Goal: Transaction & Acquisition: Purchase product/service

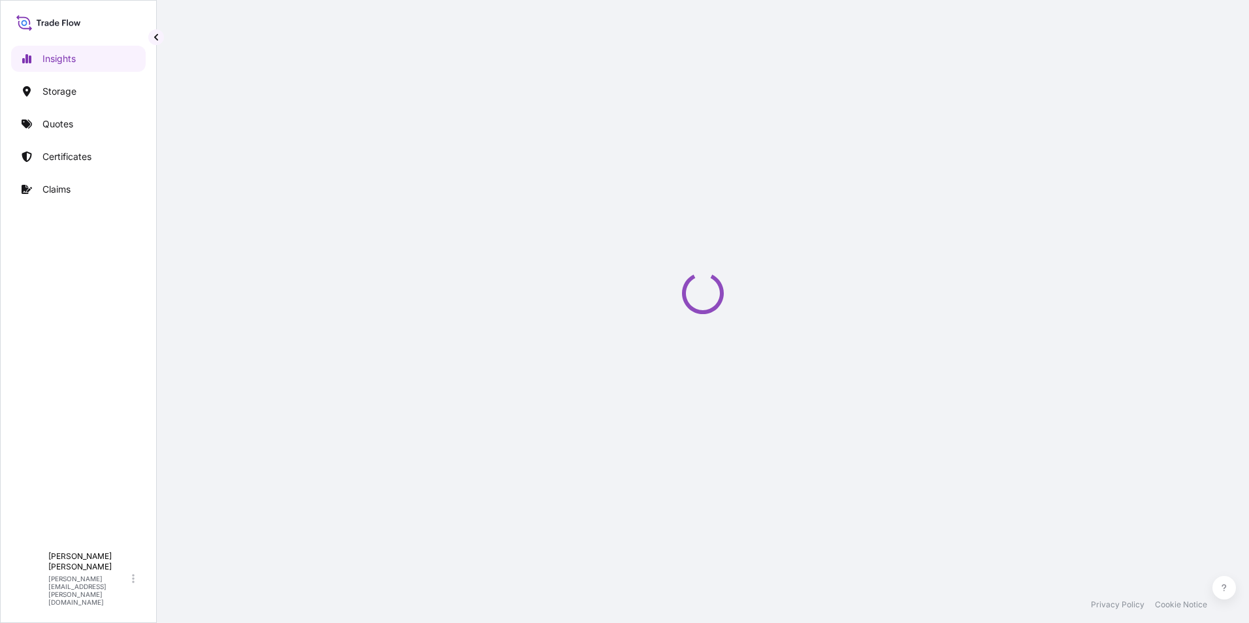
select select "2025"
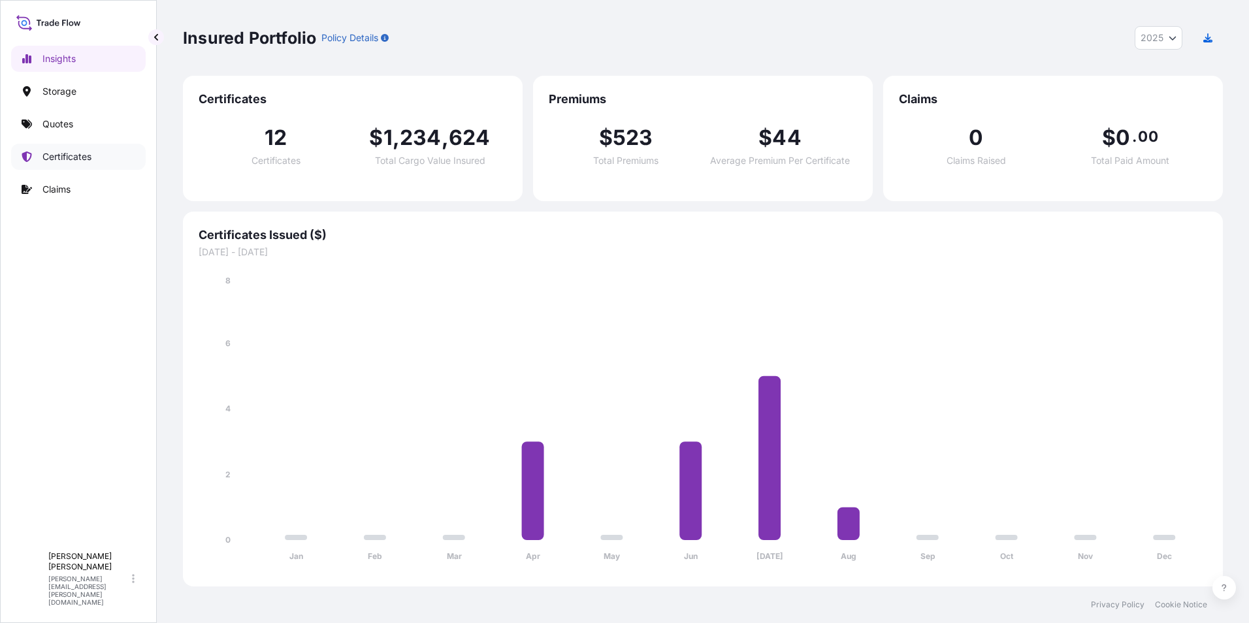
click at [57, 153] on p "Certificates" at bounding box center [66, 156] width 49 height 13
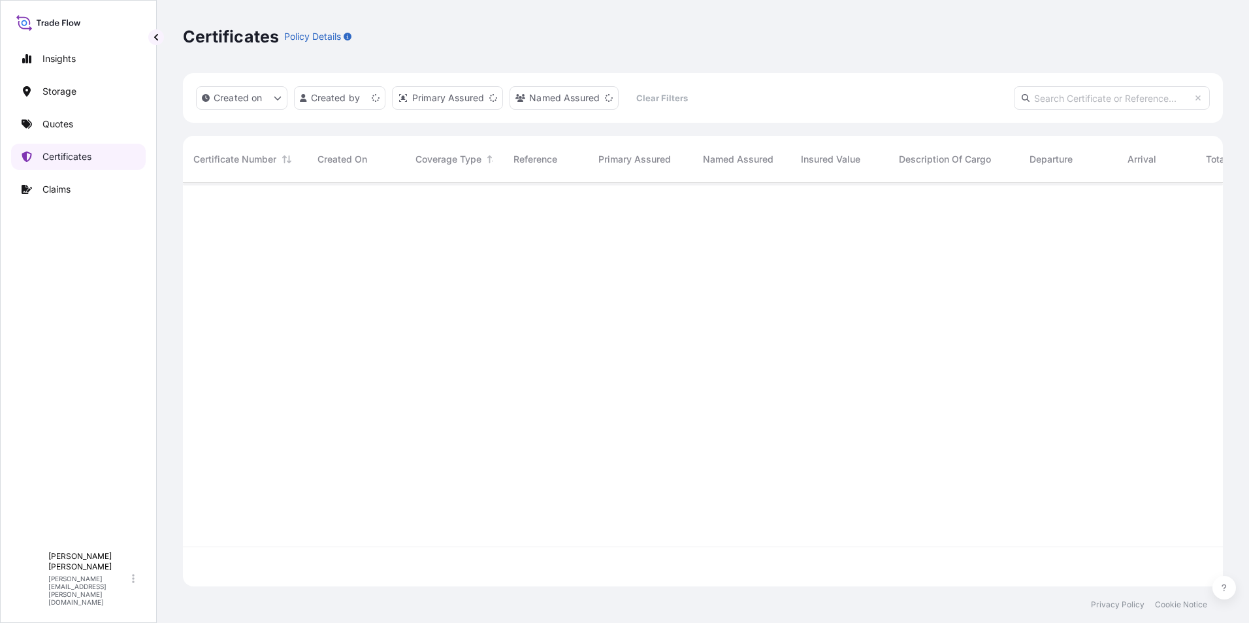
scroll to position [401, 1030]
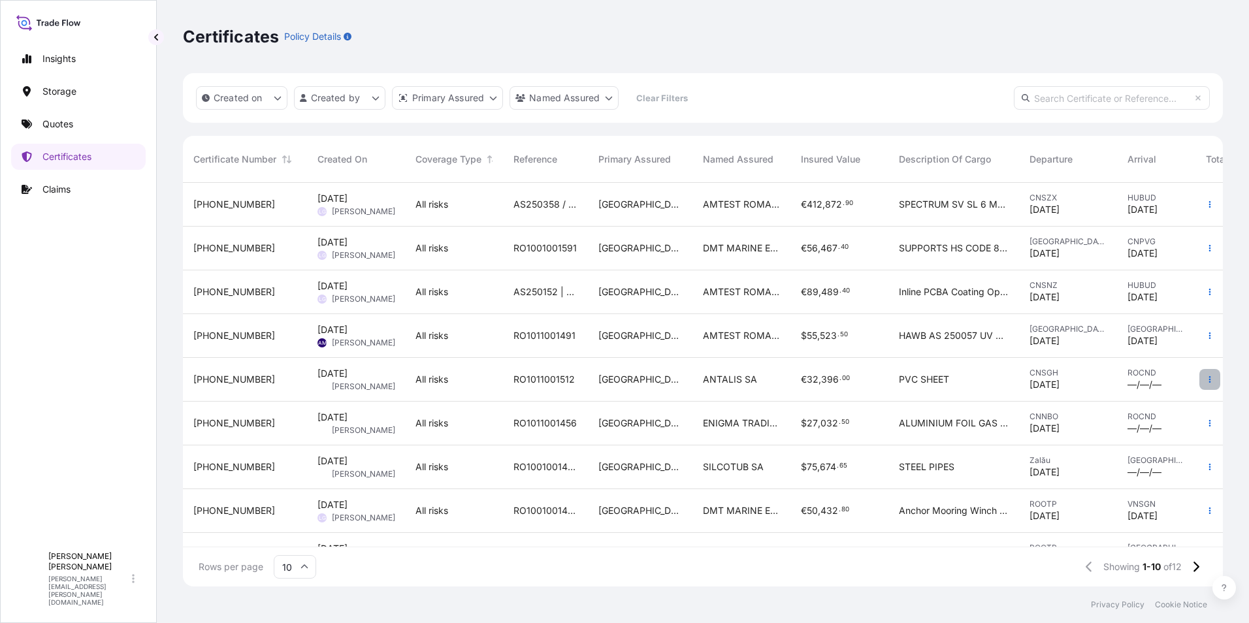
click at [1206, 377] on icon "button" at bounding box center [1210, 380] width 8 height 8
click at [1120, 380] on p "Duplicate quote" at bounding box center [1127, 382] width 68 height 13
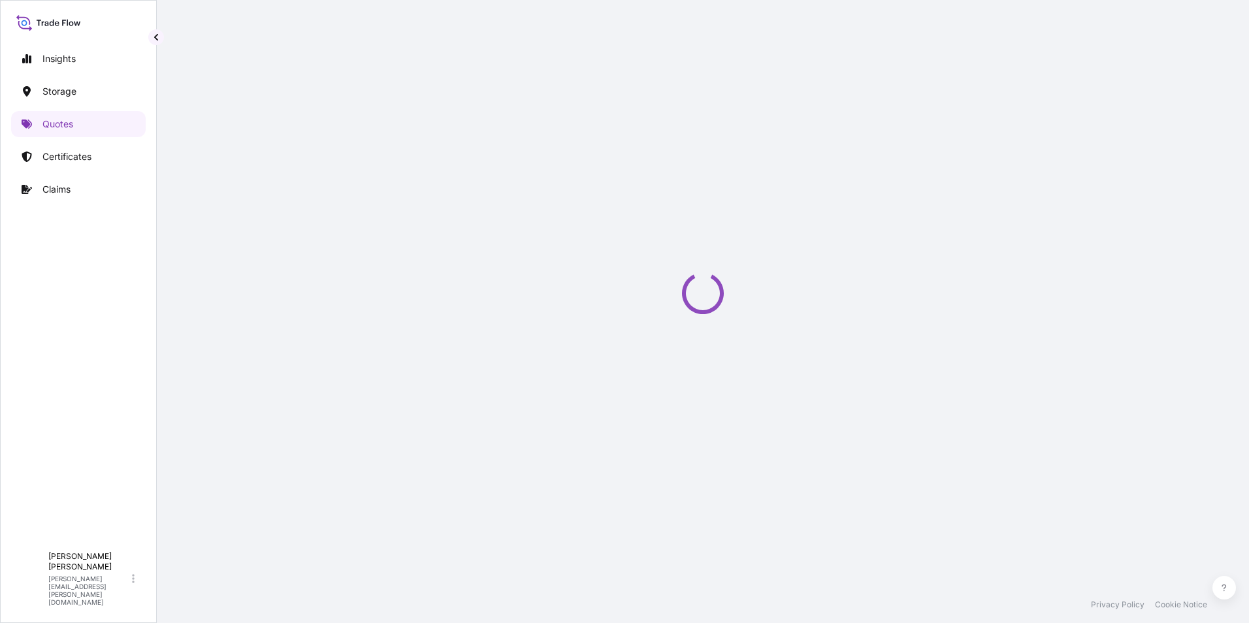
select select "Water"
select select "Road / Inland"
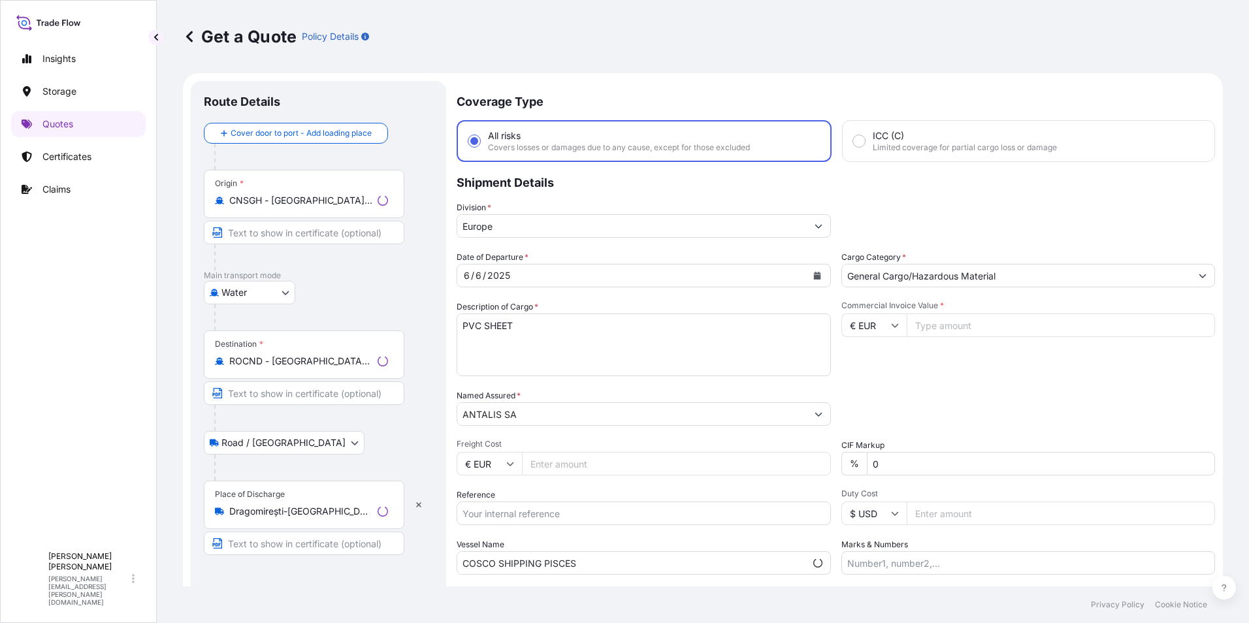
scroll to position [21, 0]
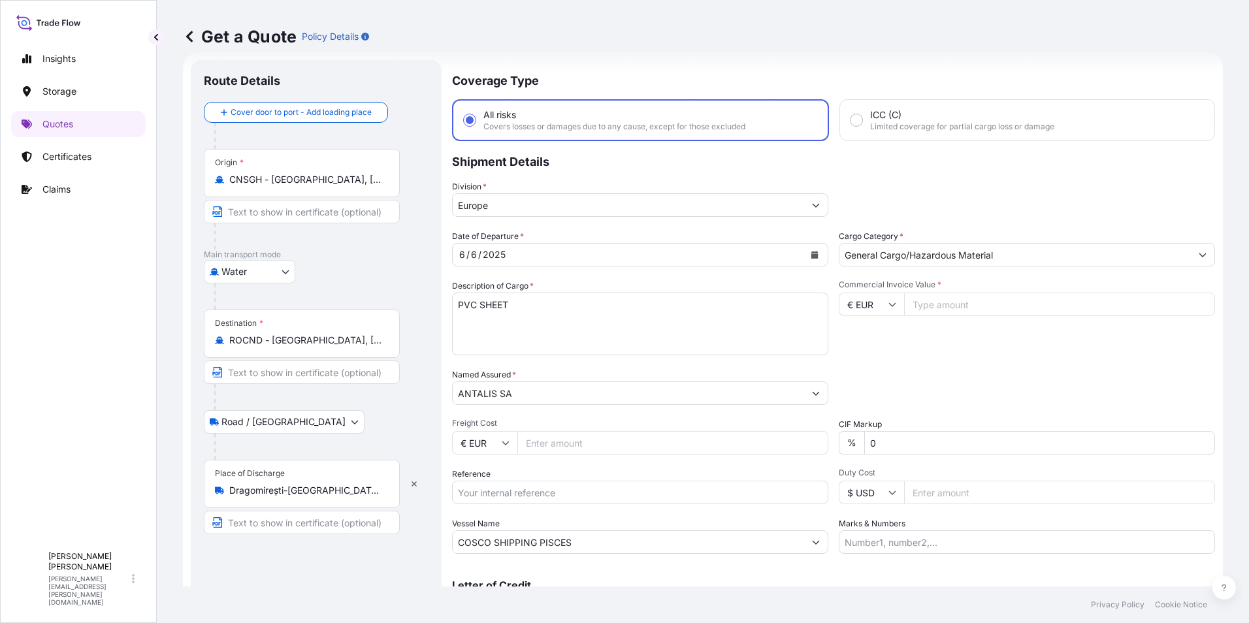
click at [793, 251] on div "6 / 6 / 2025" at bounding box center [628, 255] width 351 height 24
click at [811, 253] on icon "Calendar" at bounding box center [815, 255] width 8 height 8
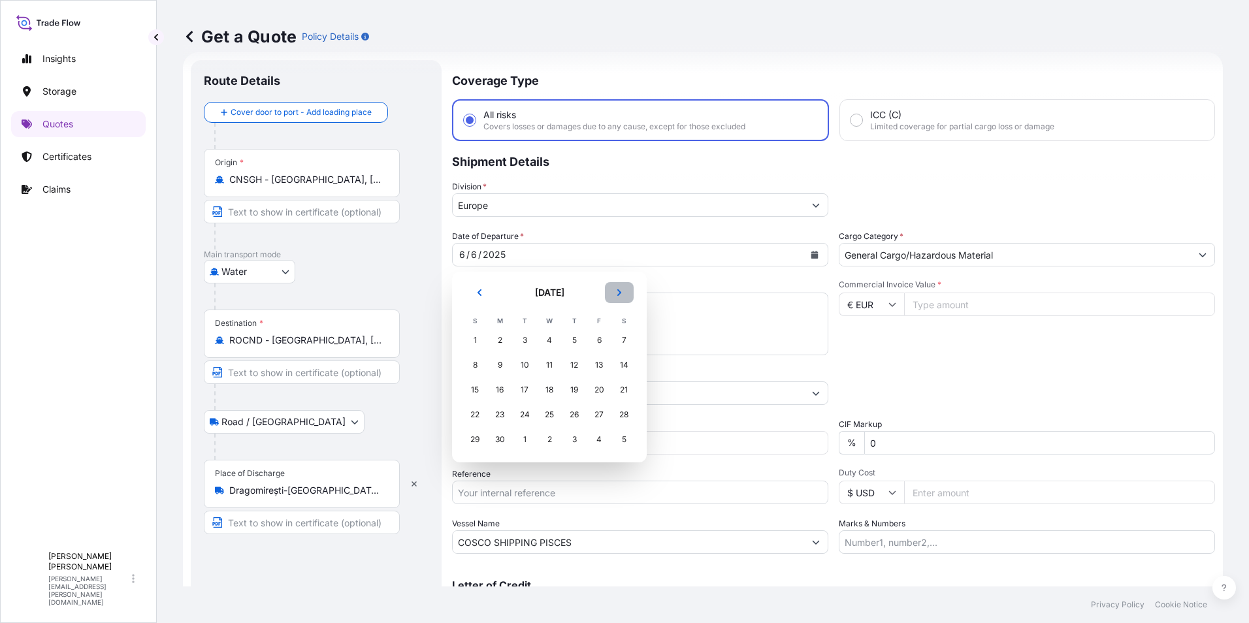
click at [617, 293] on icon "Next" at bounding box center [619, 293] width 8 height 8
click at [499, 436] on div "28" at bounding box center [500, 440] width 24 height 24
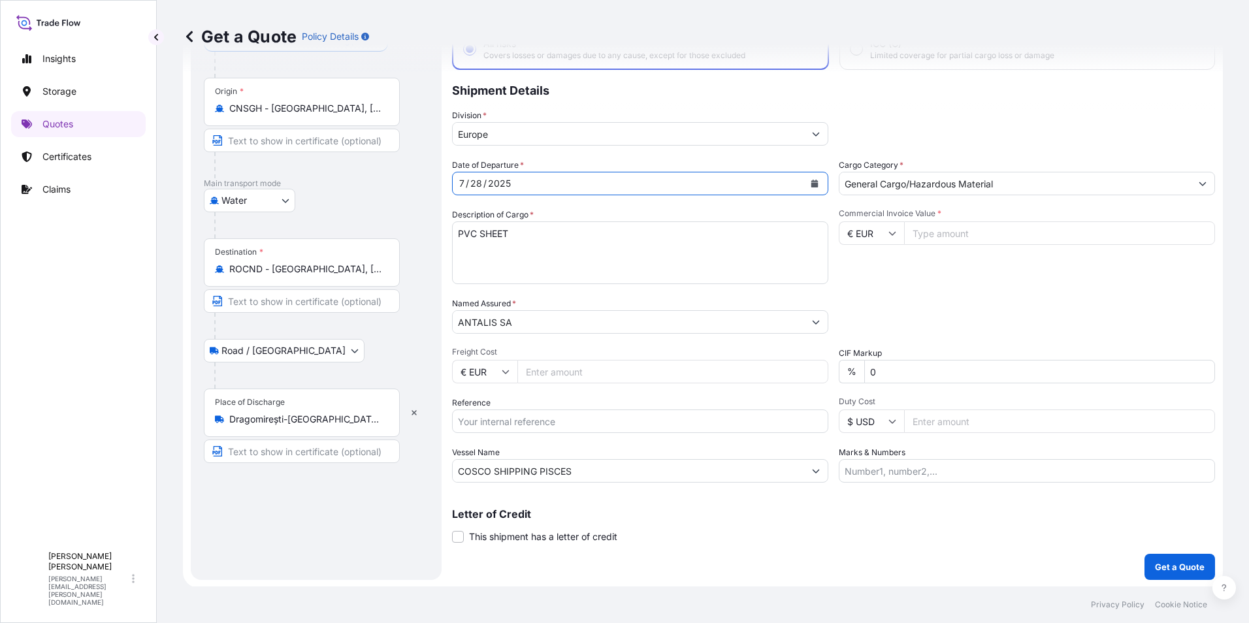
scroll to position [93, 0]
click at [645, 370] on input "Freight Cost" at bounding box center [672, 371] width 311 height 24
type input "4077"
click at [936, 231] on input "Commercial Invoice Value *" at bounding box center [1059, 232] width 311 height 24
type input "31010"
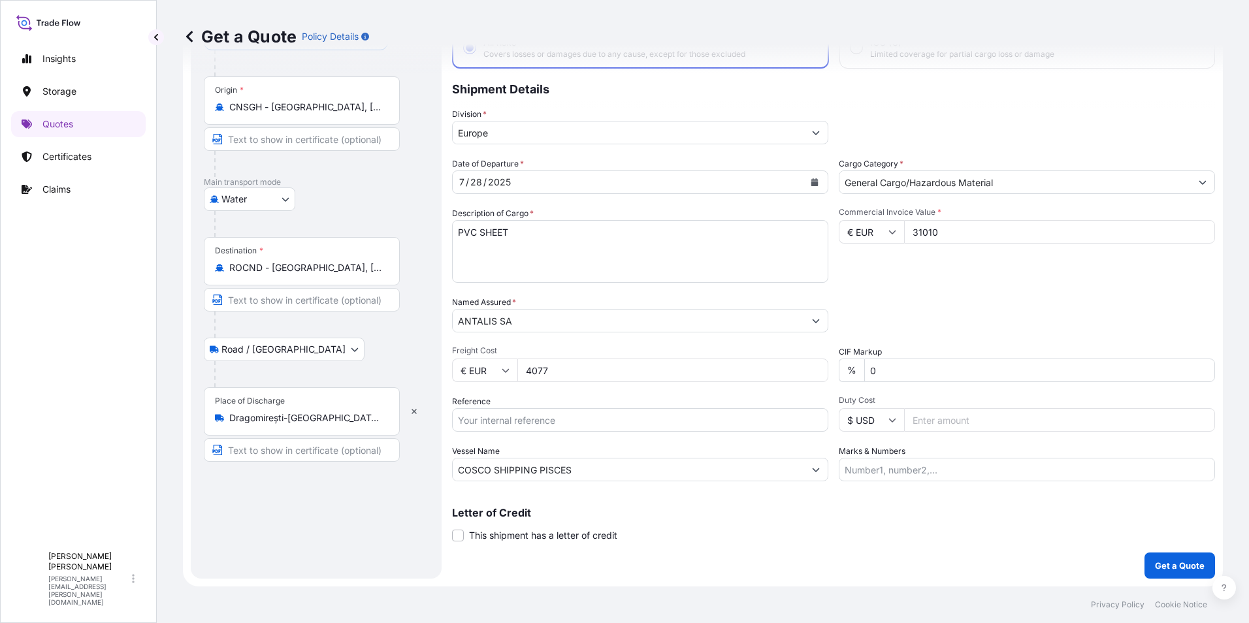
click at [937, 305] on div "Packing Category Type to search a container mode Please select a primary mode o…" at bounding box center [1027, 314] width 376 height 37
click at [489, 417] on input "Reference" at bounding box center [640, 420] width 376 height 24
paste input "SH250700414"
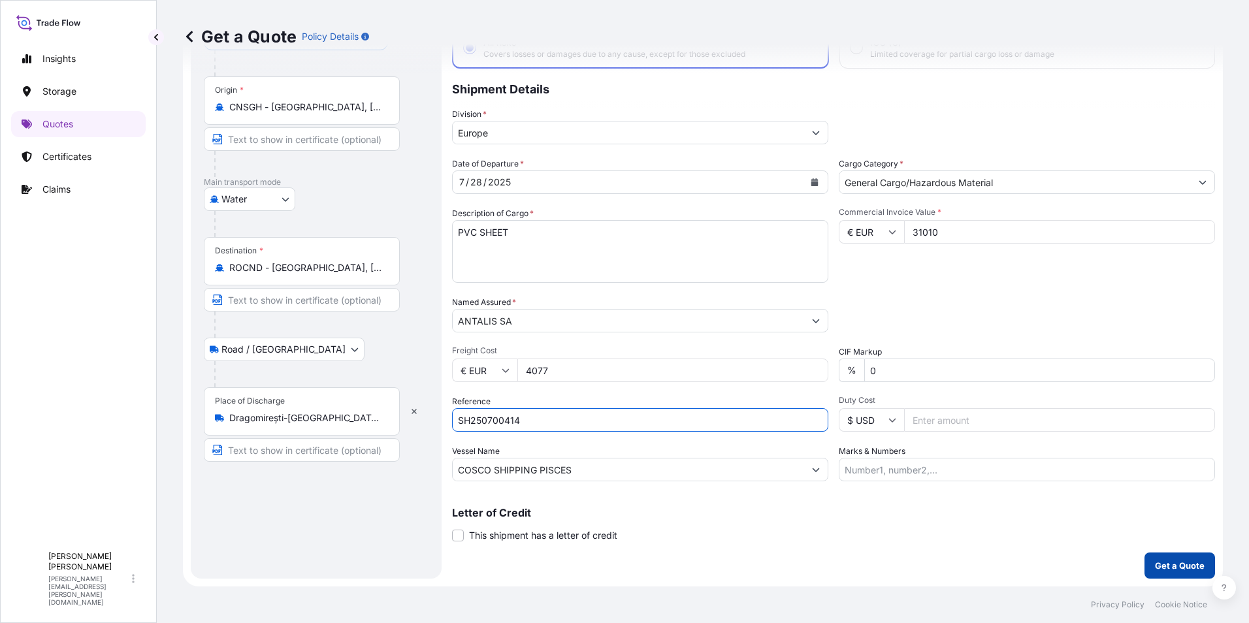
type input "SH250700414"
click at [1173, 559] on p "Get a Quote" at bounding box center [1180, 565] width 50 height 13
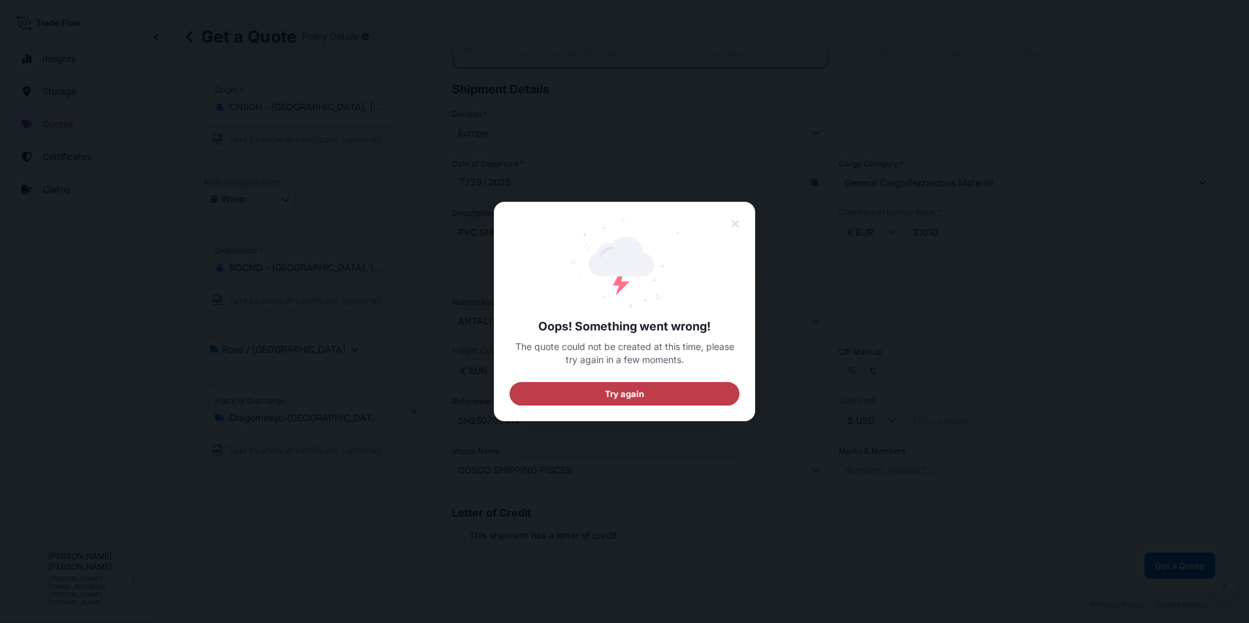
click at [611, 387] on span "Try again" at bounding box center [625, 393] width 40 height 13
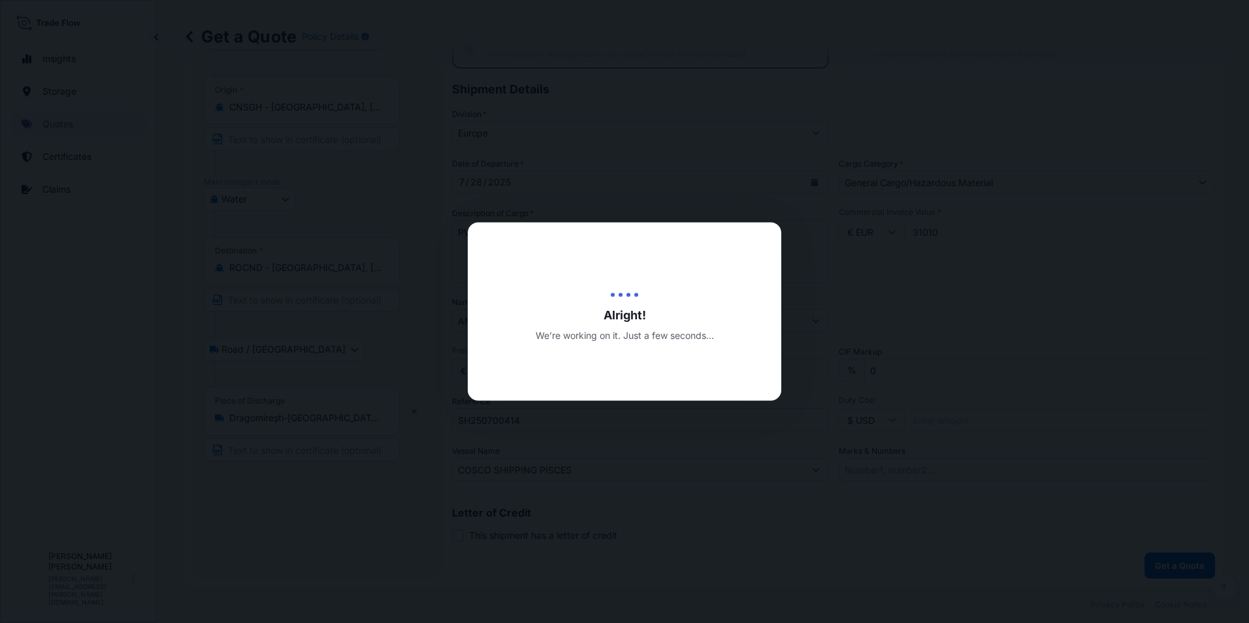
scroll to position [21, 0]
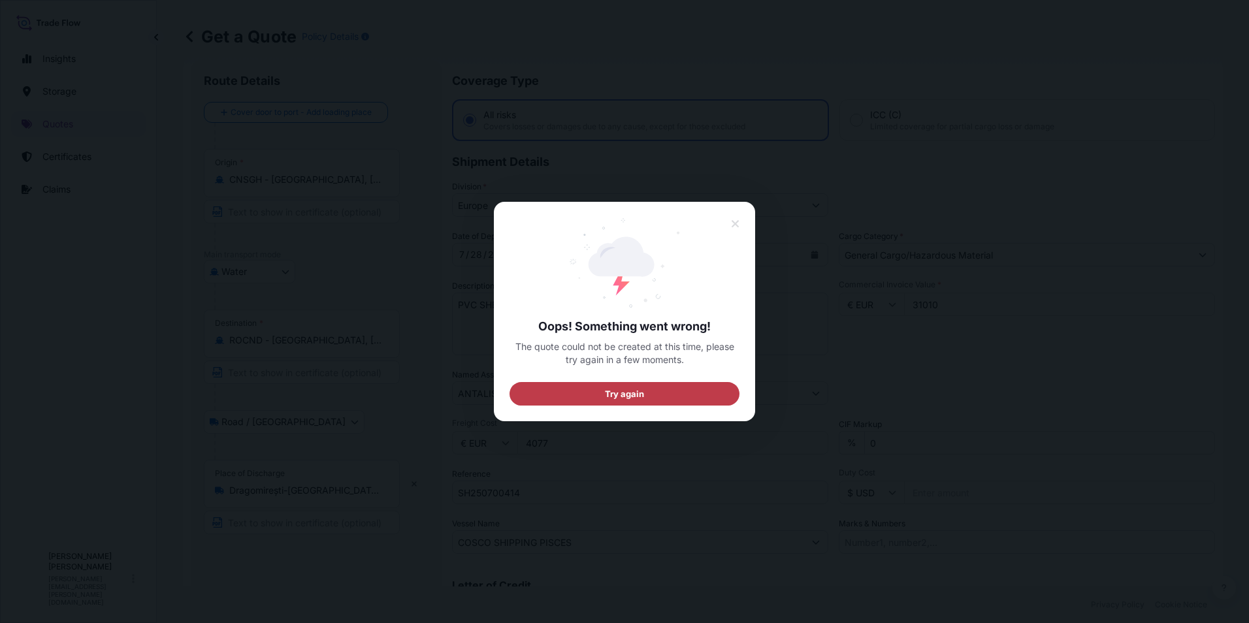
click at [609, 391] on span "Try again" at bounding box center [625, 393] width 40 height 13
click at [609, 392] on span "Try again" at bounding box center [625, 393] width 40 height 13
click at [738, 220] on icon at bounding box center [735, 224] width 9 height 12
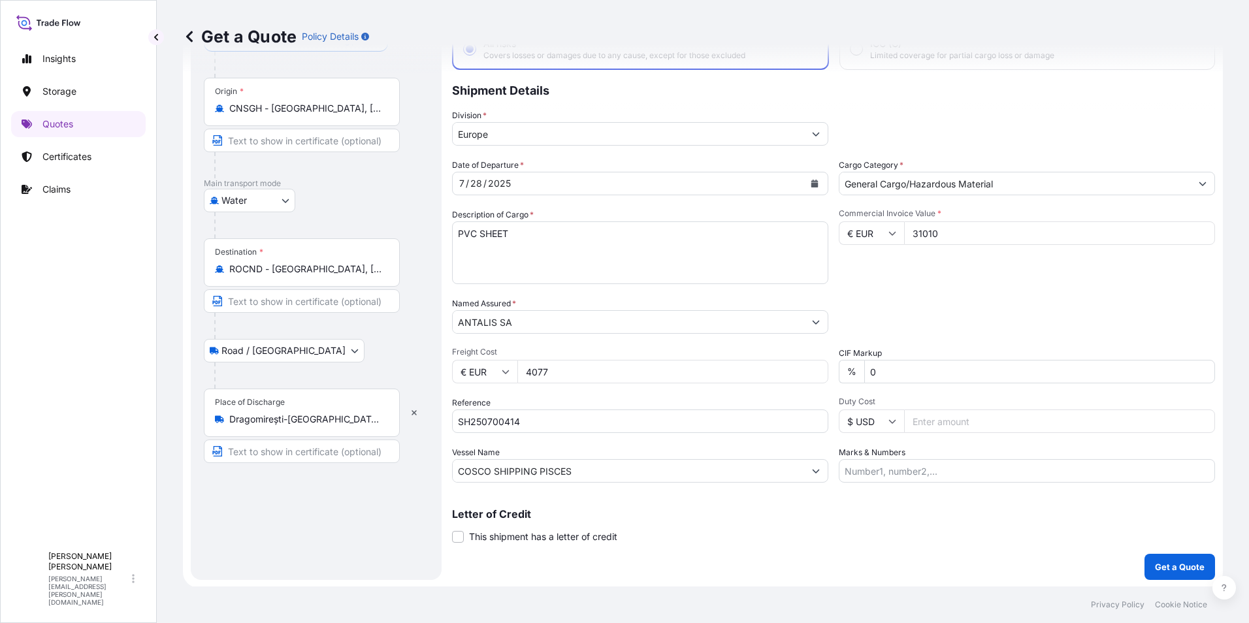
scroll to position [93, 0]
click at [1164, 561] on p "Get a Quote" at bounding box center [1180, 565] width 50 height 13
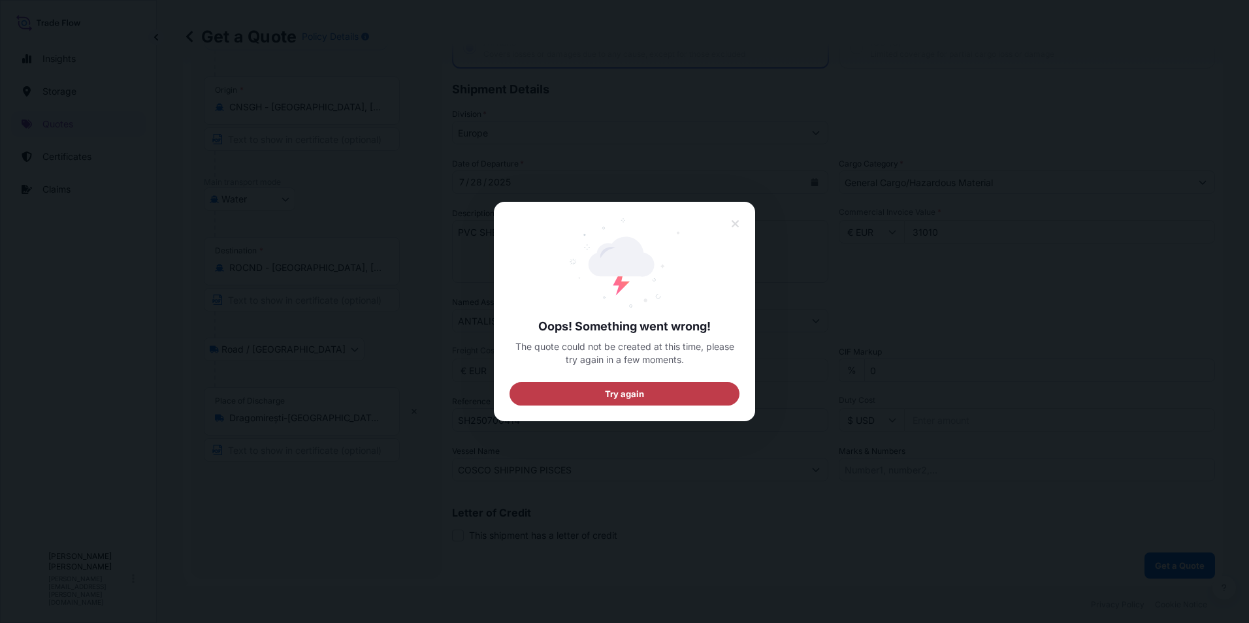
click at [611, 390] on span "Try again" at bounding box center [625, 393] width 40 height 13
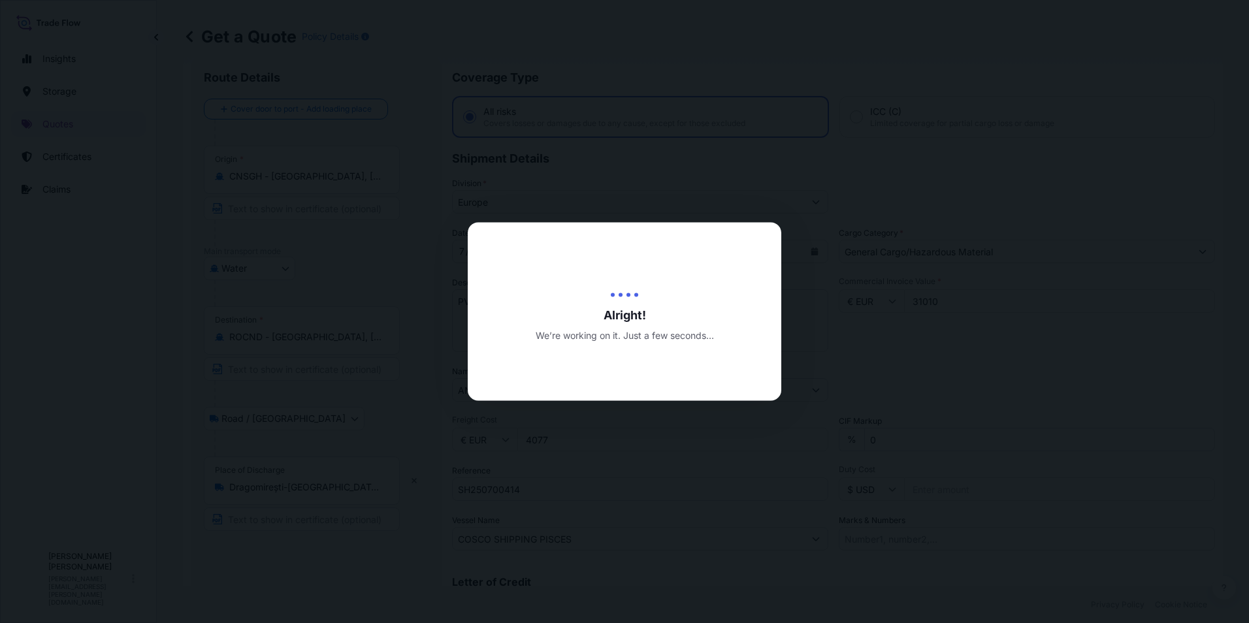
scroll to position [21, 0]
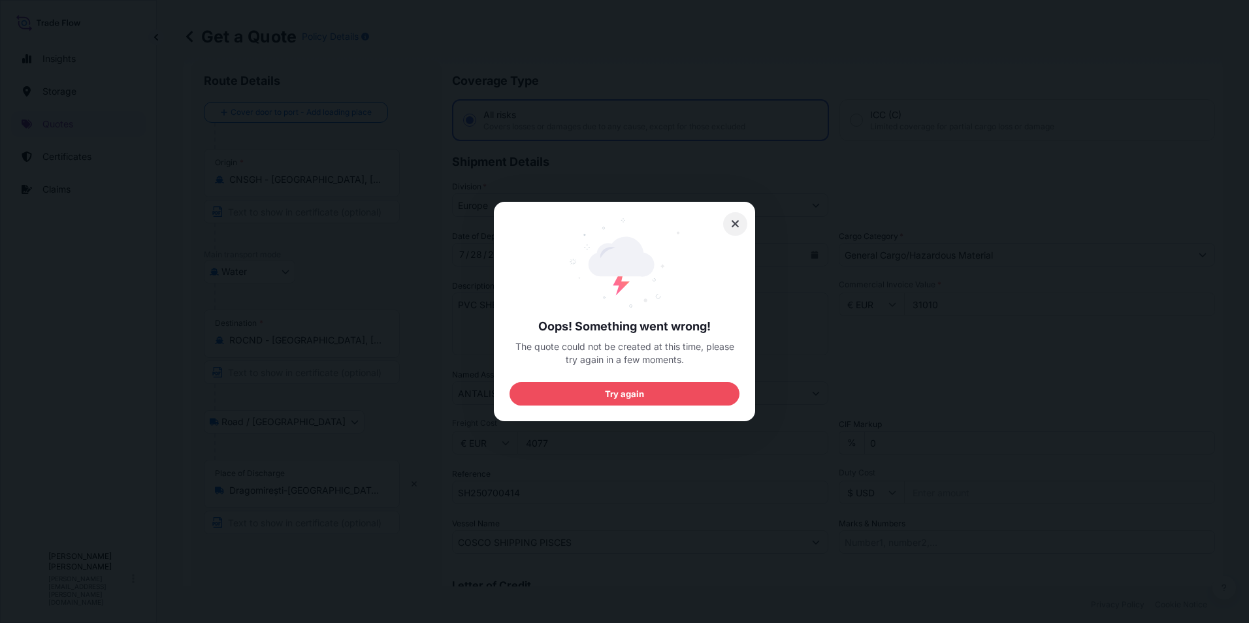
click at [736, 221] on icon at bounding box center [735, 224] width 9 height 12
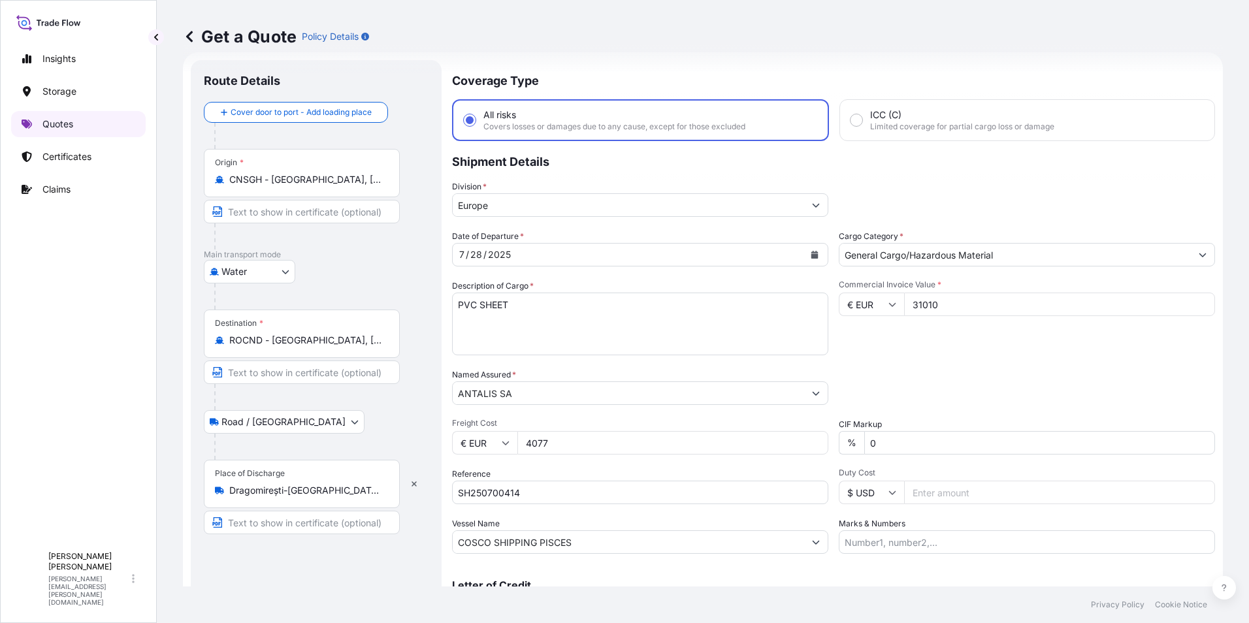
click at [65, 124] on p "Quotes" at bounding box center [57, 124] width 31 height 13
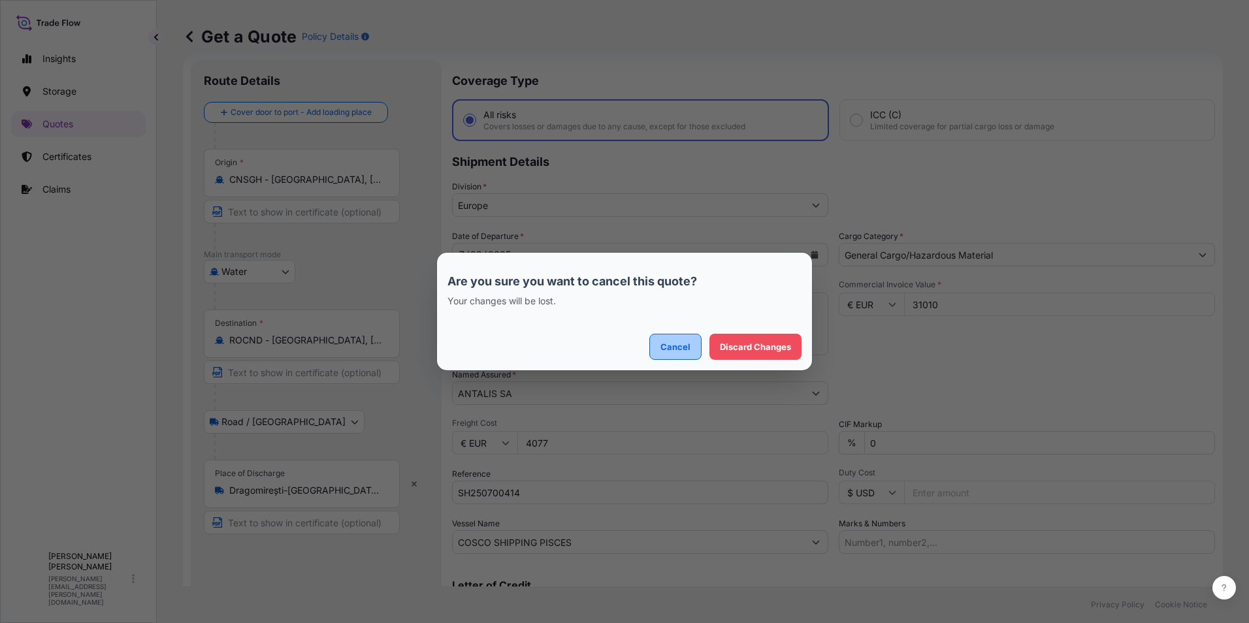
click at [666, 347] on p "Cancel" at bounding box center [675, 346] width 30 height 13
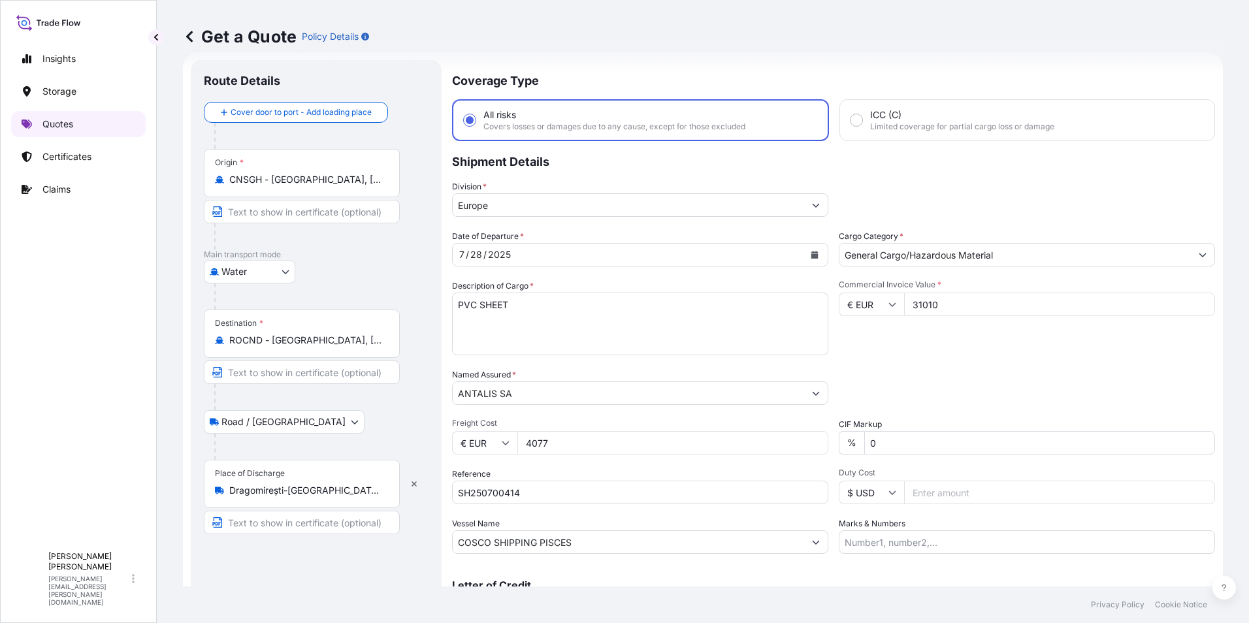
click at [65, 120] on p "Quotes" at bounding box center [57, 124] width 31 height 13
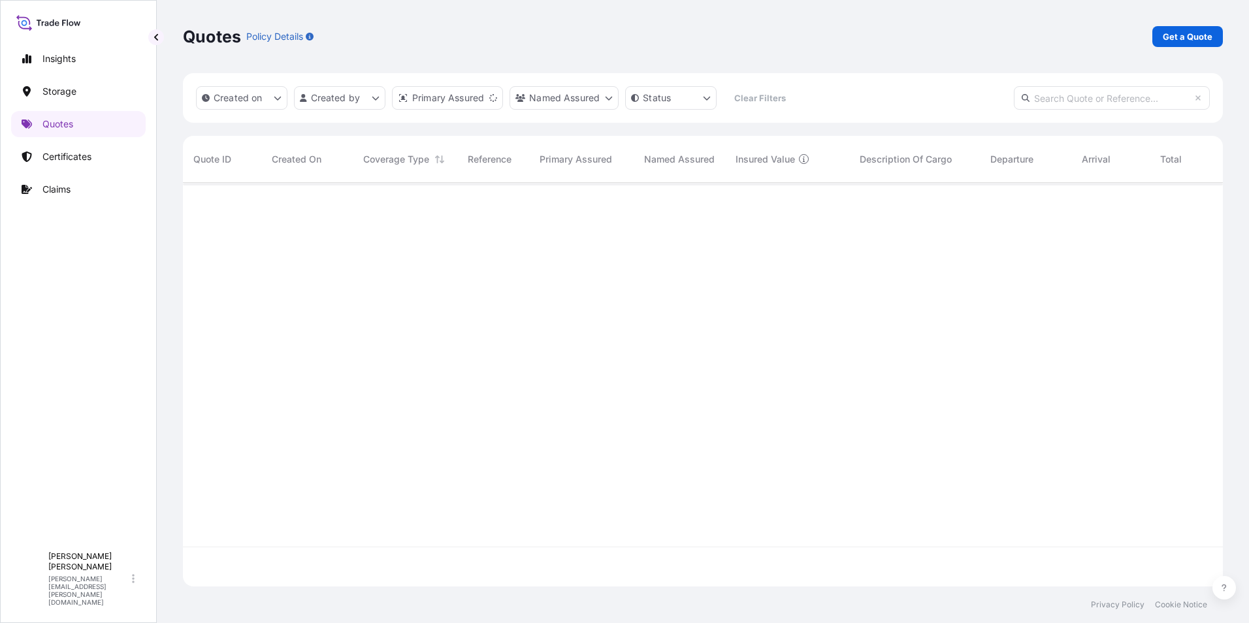
scroll to position [401, 1030]
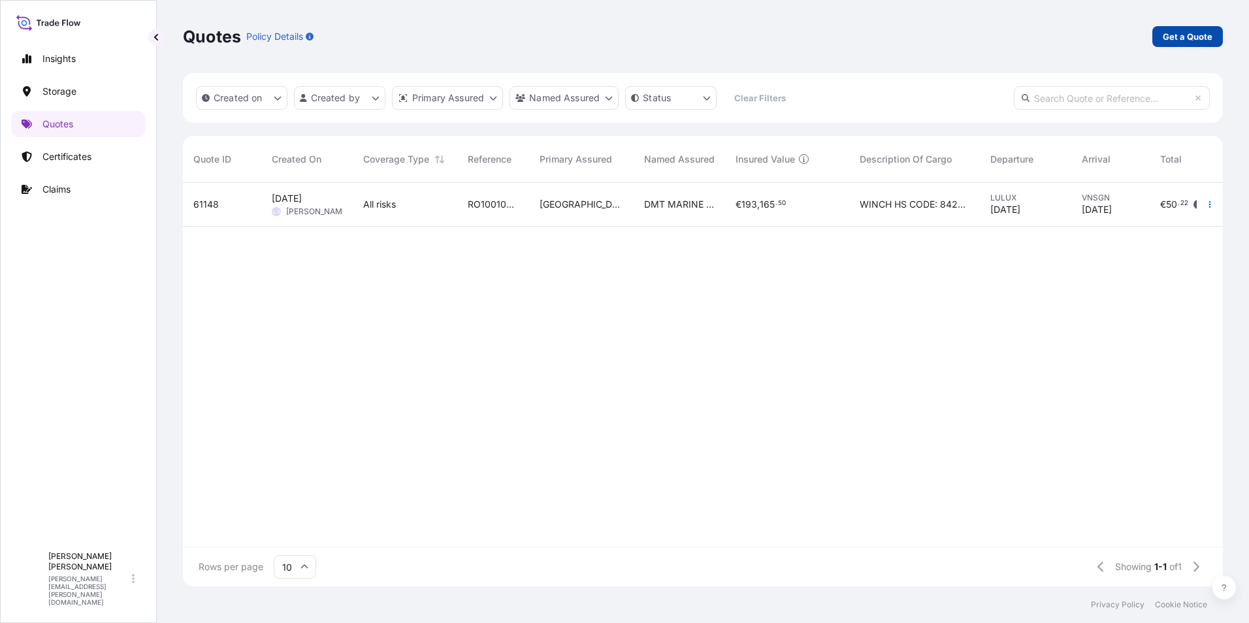
click at [1174, 33] on p "Get a Quote" at bounding box center [1188, 36] width 50 height 13
select select "Water"
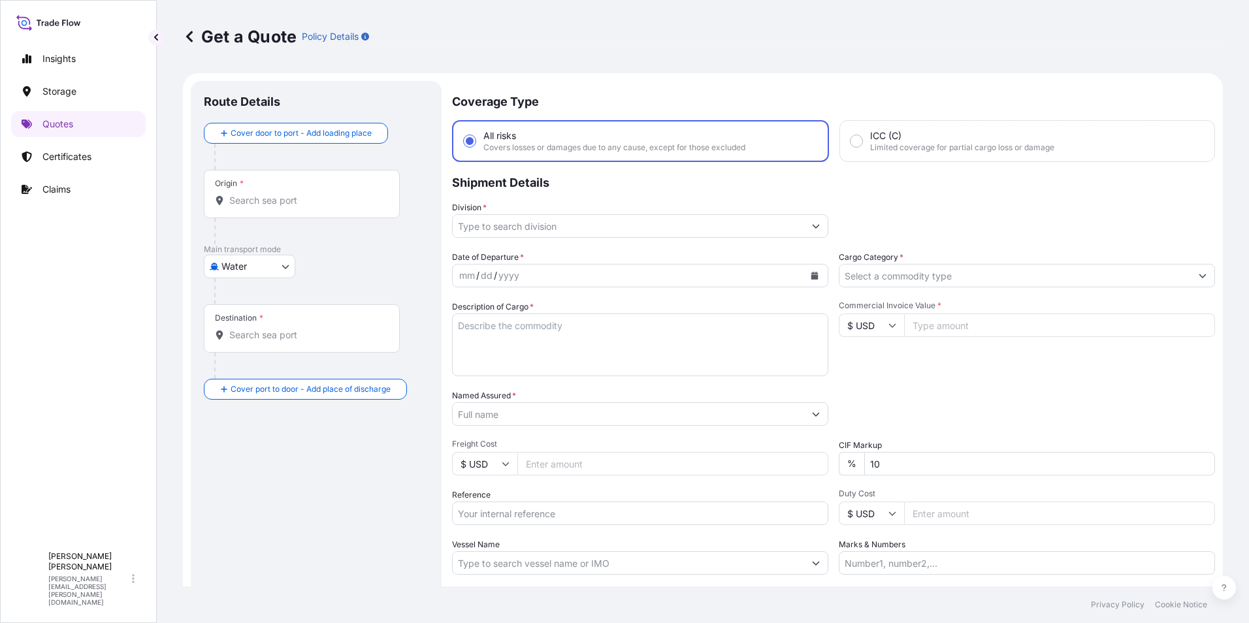
scroll to position [21, 0]
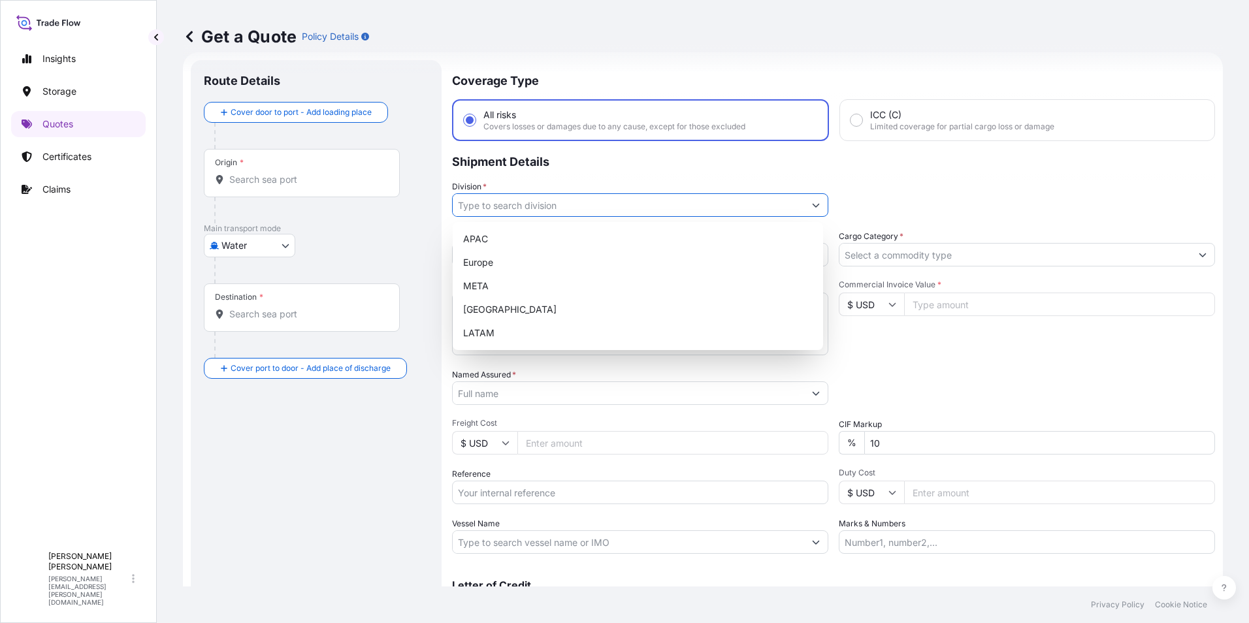
click at [508, 204] on input "Division *" at bounding box center [628, 205] width 351 height 24
click at [506, 255] on div "Europe" at bounding box center [638, 263] width 360 height 24
type input "Europe"
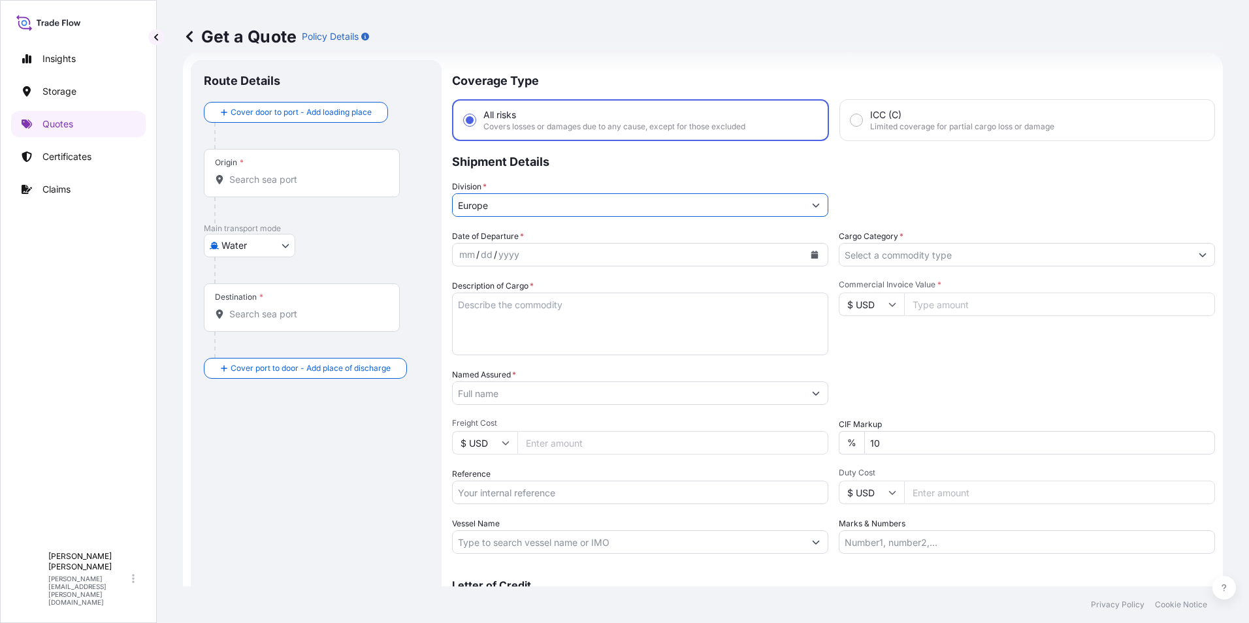
click at [806, 250] on button "Calendar" at bounding box center [814, 254] width 21 height 21
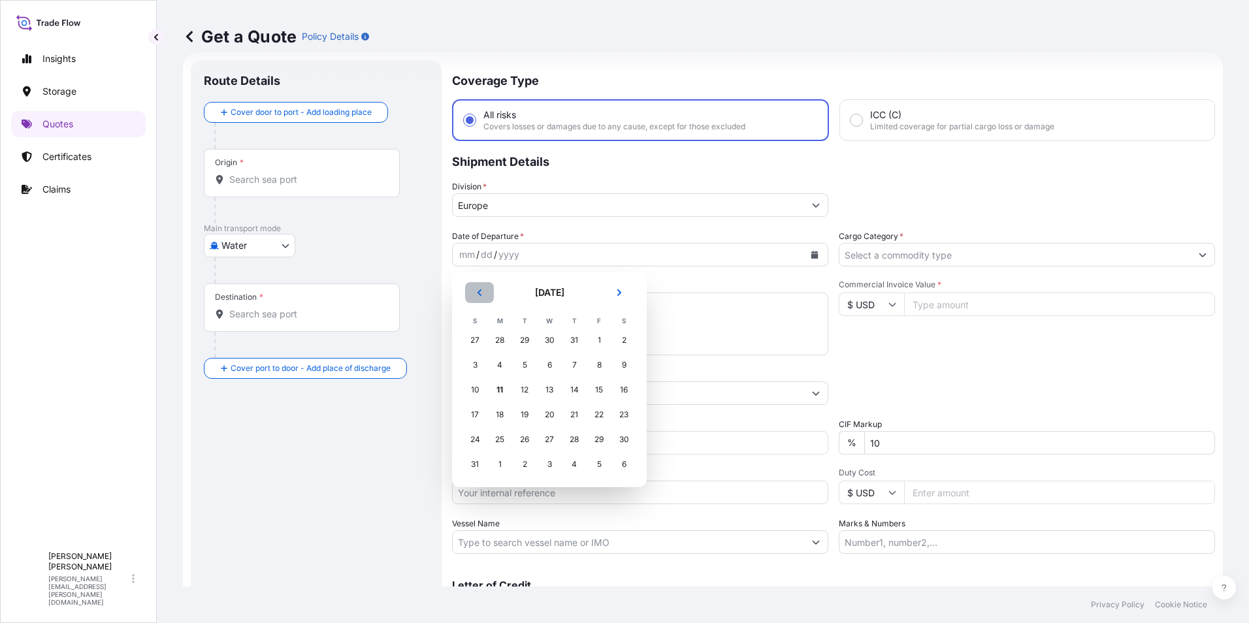
click at [480, 293] on icon "Previous" at bounding box center [480, 293] width 8 height 8
click at [492, 436] on div "28" at bounding box center [500, 440] width 24 height 24
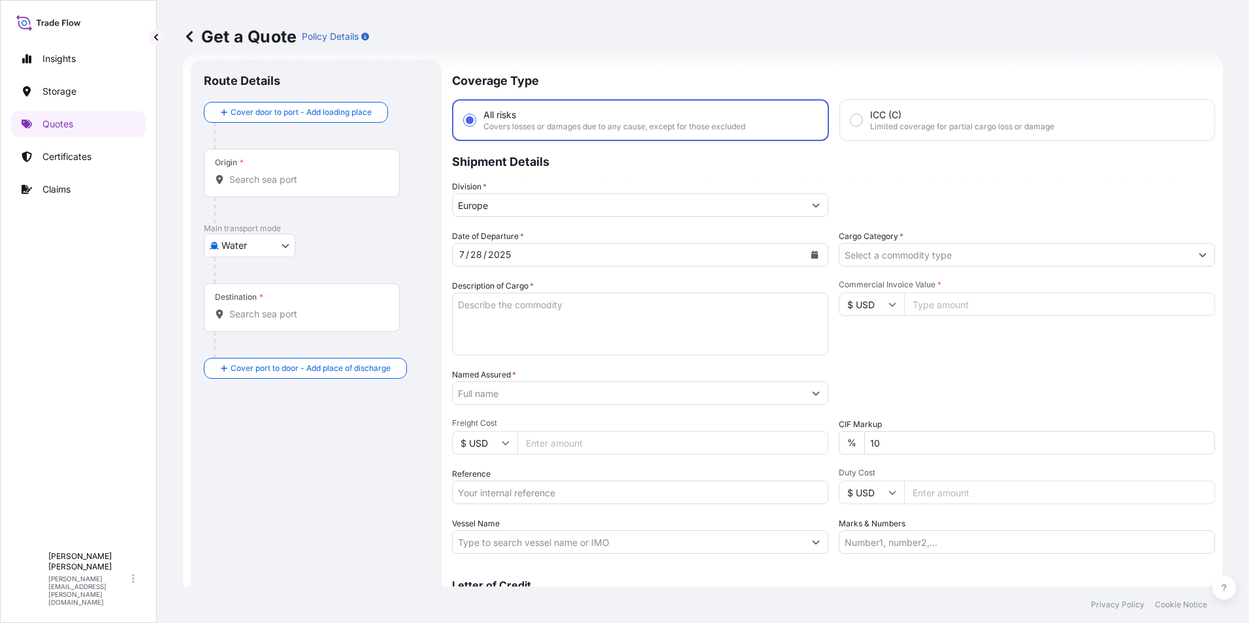
click at [482, 306] on textarea "Description of Cargo *" at bounding box center [640, 324] width 376 height 63
paste textarea "PVC SHEET"
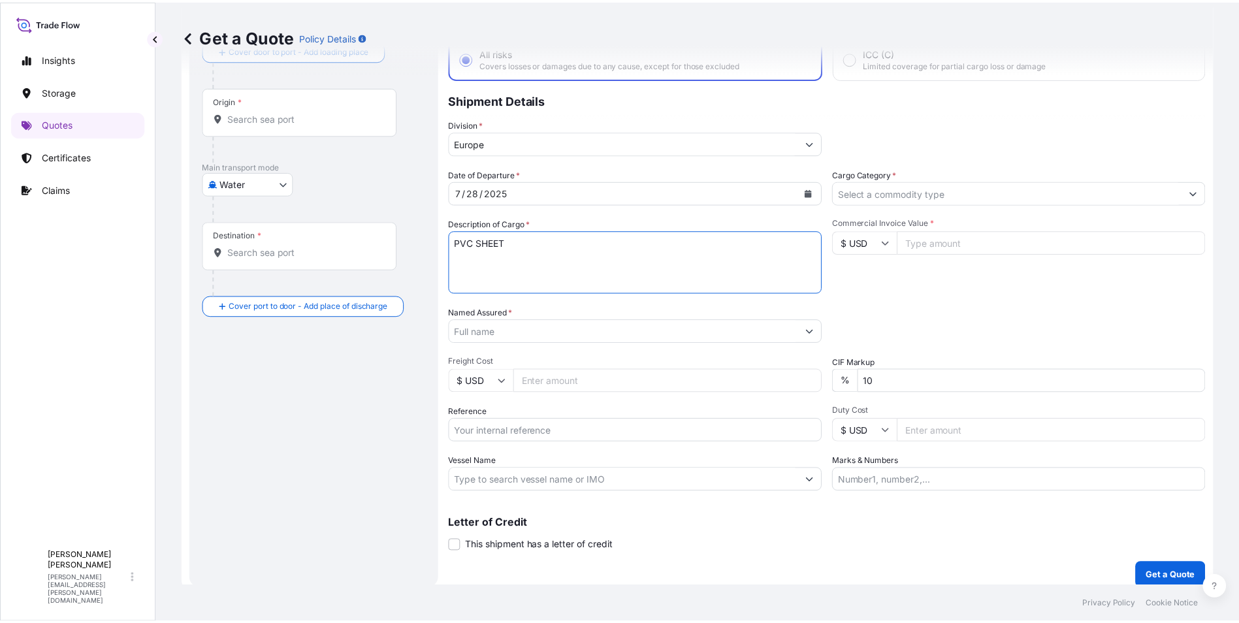
scroll to position [86, 0]
type textarea "PVC SHEET"
click at [890, 189] on input "Cargo Category *" at bounding box center [1014, 190] width 351 height 24
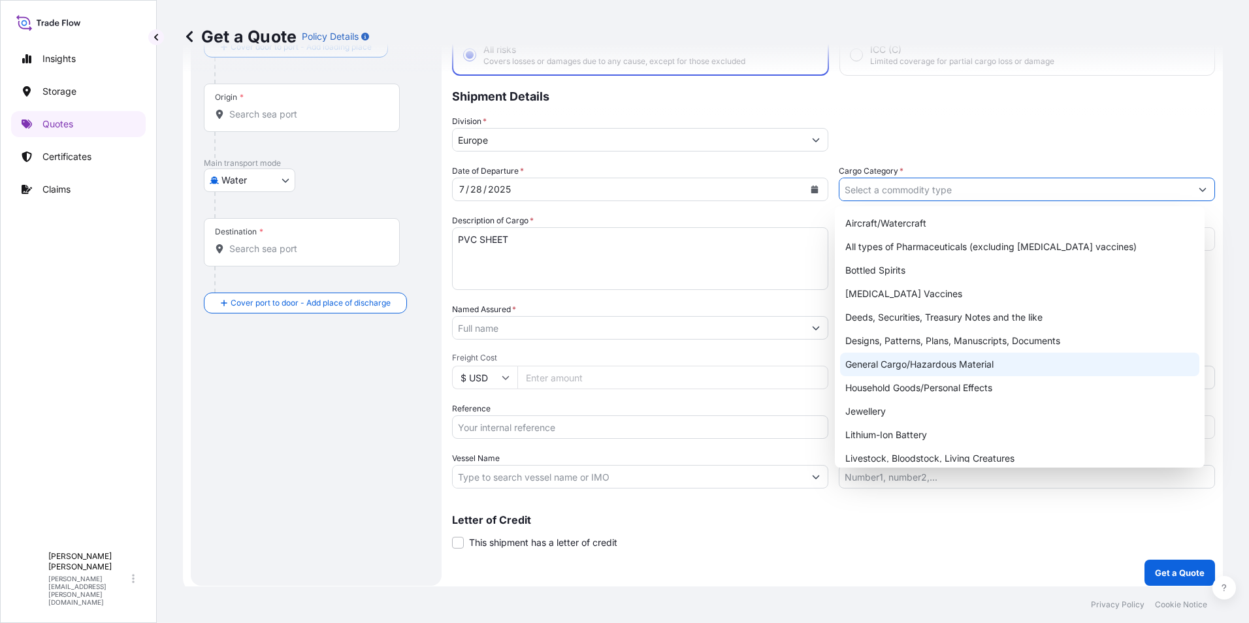
click at [873, 361] on div "General Cargo/Hazardous Material" at bounding box center [1020, 365] width 360 height 24
type input "General Cargo/Hazardous Material"
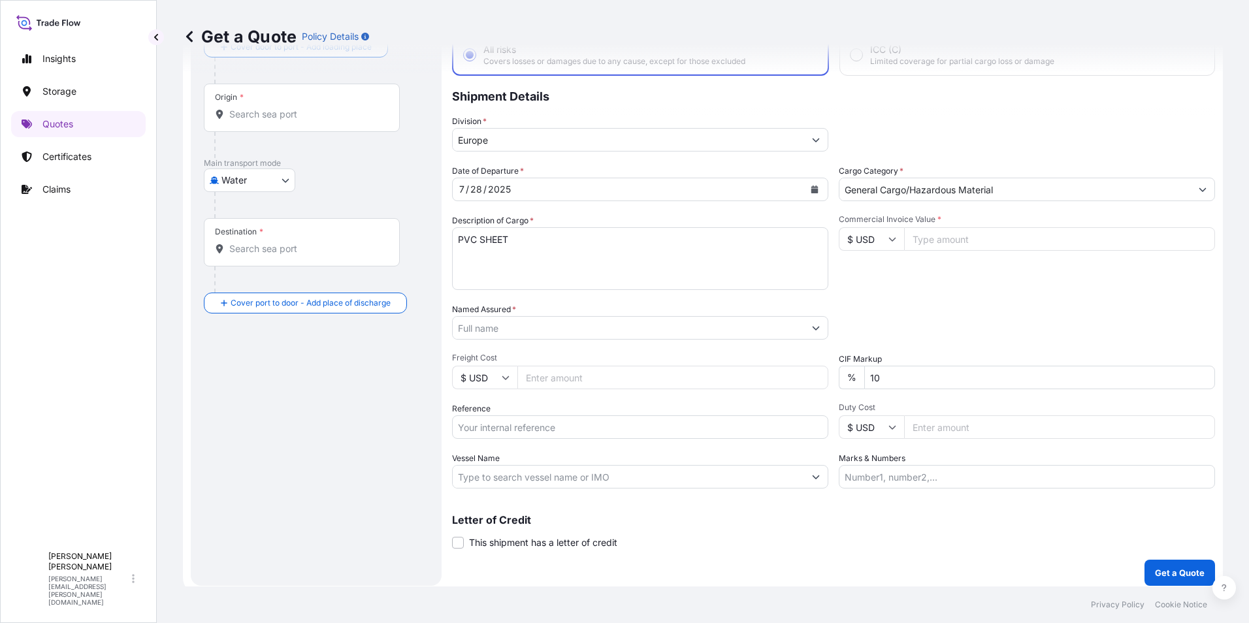
click at [882, 237] on input "$ USD" at bounding box center [871, 239] width 65 height 24
click at [869, 273] on div "€ EUR" at bounding box center [866, 275] width 55 height 25
type input "€ EUR"
click at [950, 244] on input "Commercial Invoice Value *" at bounding box center [1059, 239] width 311 height 24
type input "31010"
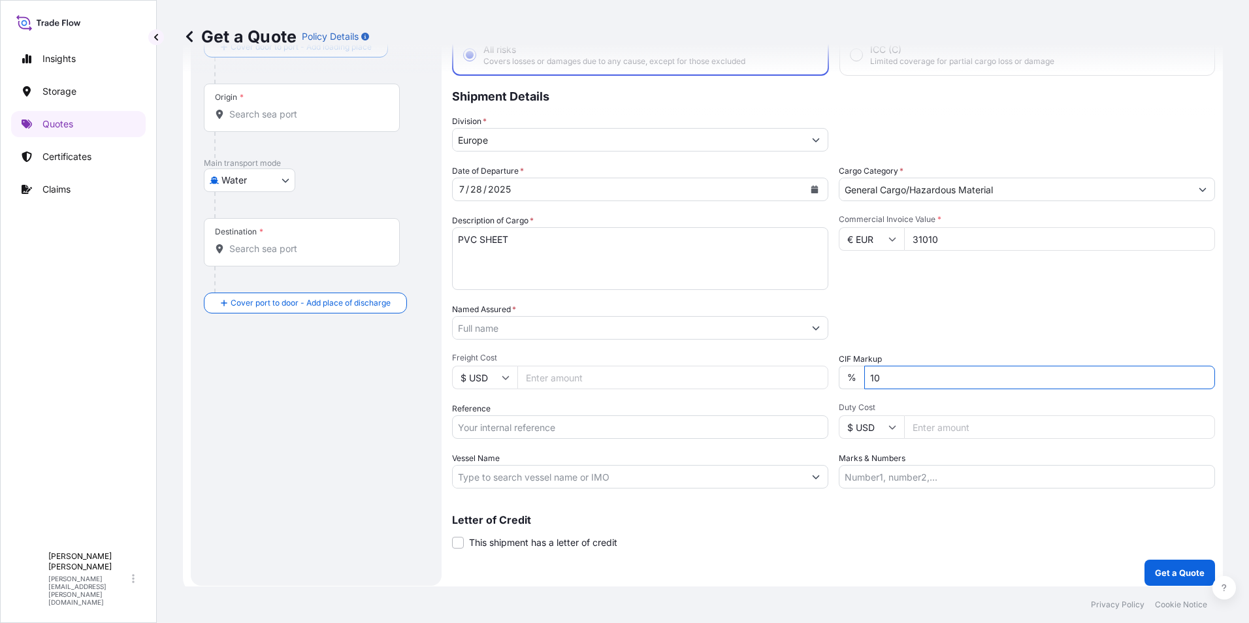
click at [869, 378] on input "10" at bounding box center [1039, 378] width 351 height 24
type input "0"
click at [506, 377] on icon at bounding box center [506, 378] width 8 height 8
click at [485, 413] on div "€ EUR" at bounding box center [484, 413] width 55 height 25
type input "€ EUR"
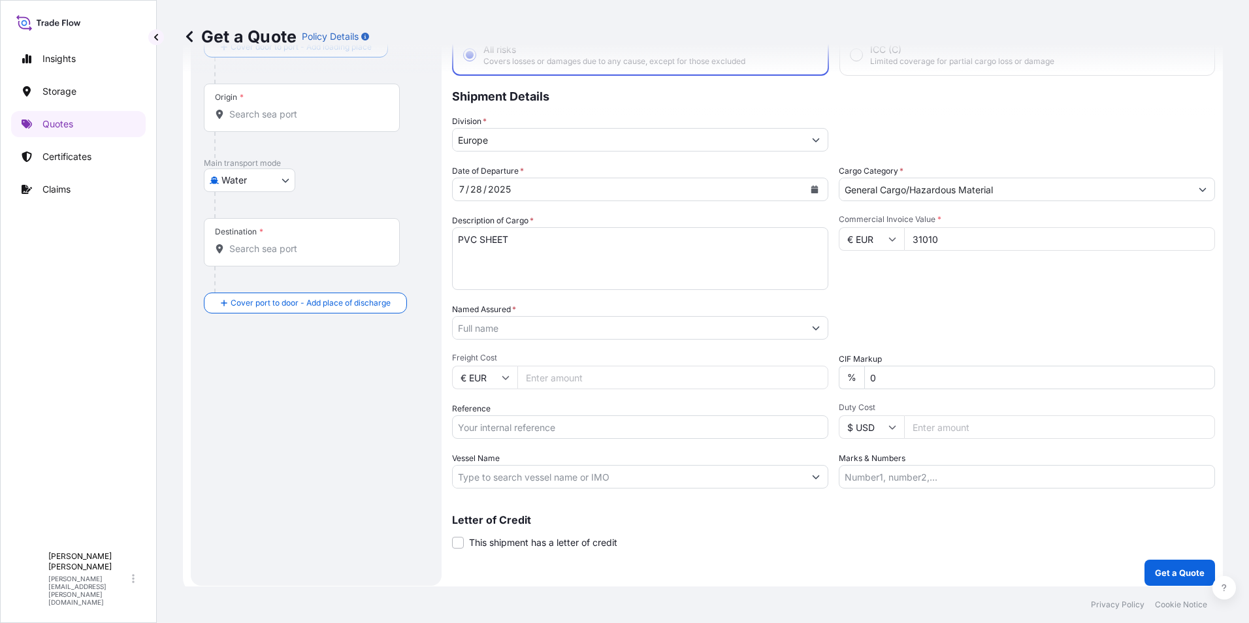
click at [564, 378] on input "Freight Cost" at bounding box center [672, 378] width 311 height 24
type input "4077"
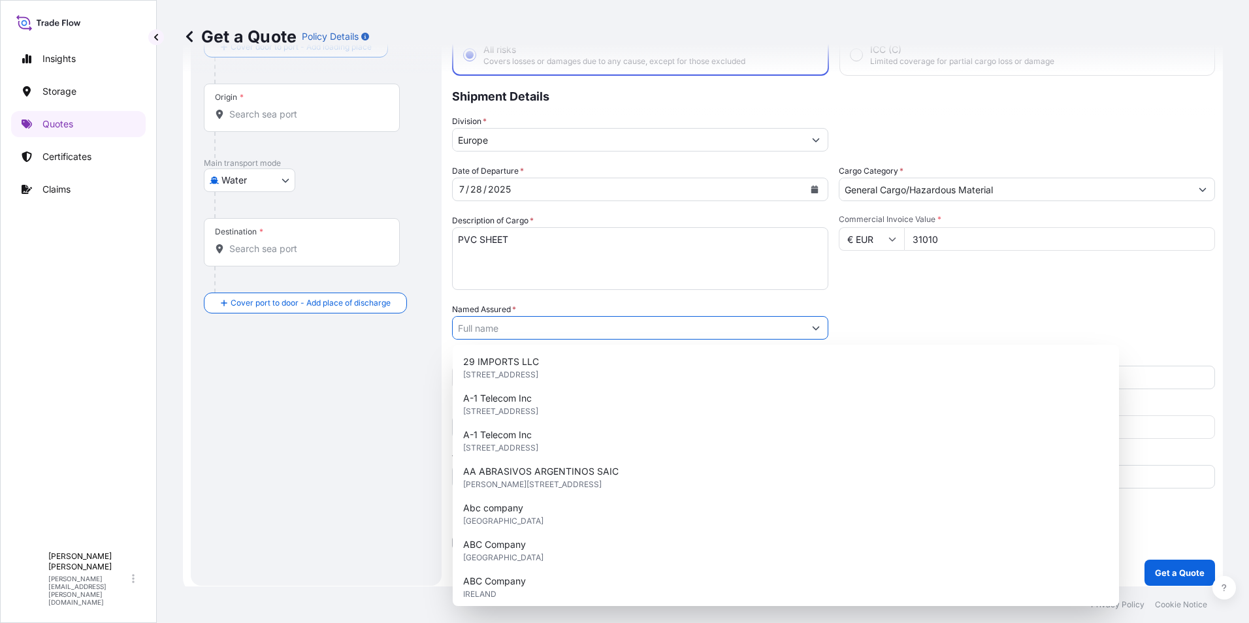
click at [545, 328] on input "Named Assured *" at bounding box center [628, 328] width 351 height 24
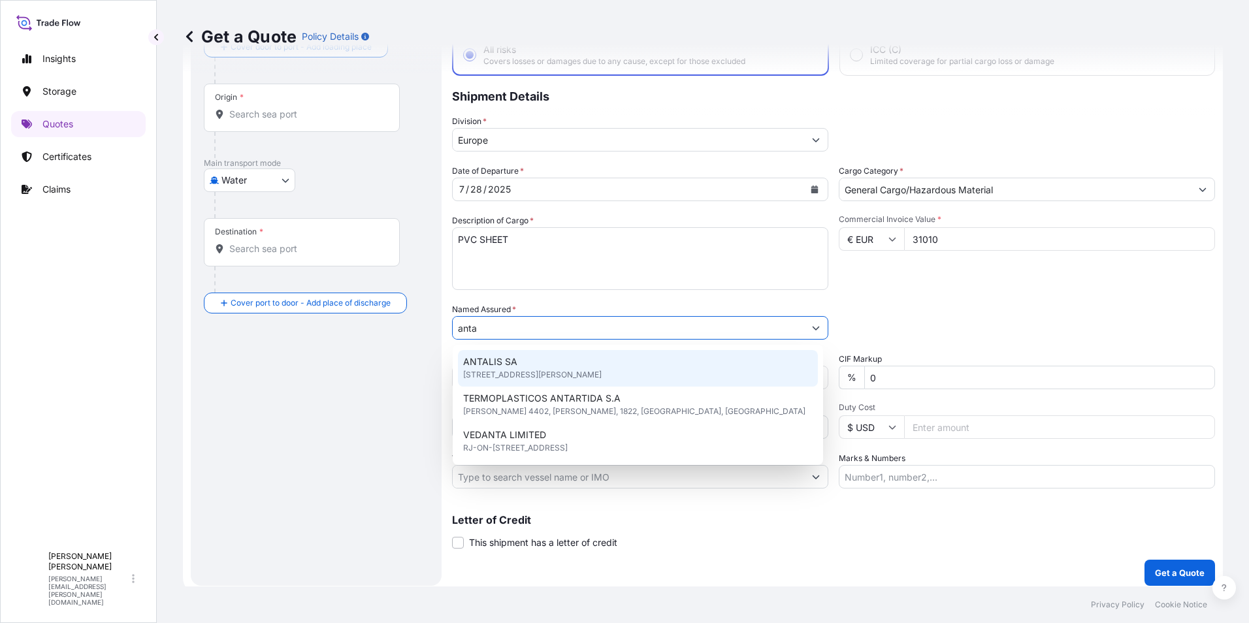
click at [502, 363] on span "ANTALIS SA" at bounding box center [490, 361] width 54 height 13
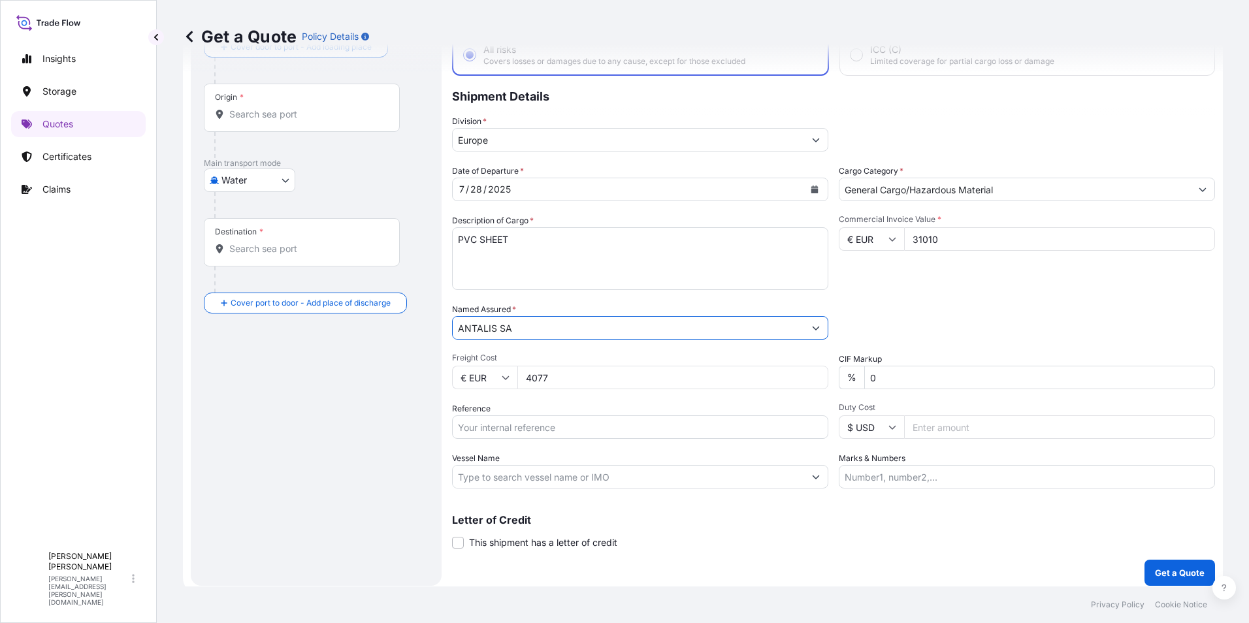
type input "ANTALIS SA"
click at [513, 426] on input "Reference" at bounding box center [640, 427] width 376 height 24
paste input "SH250700414"
type input "SH250700414"
click at [584, 477] on input "Vessel Name" at bounding box center [628, 477] width 351 height 24
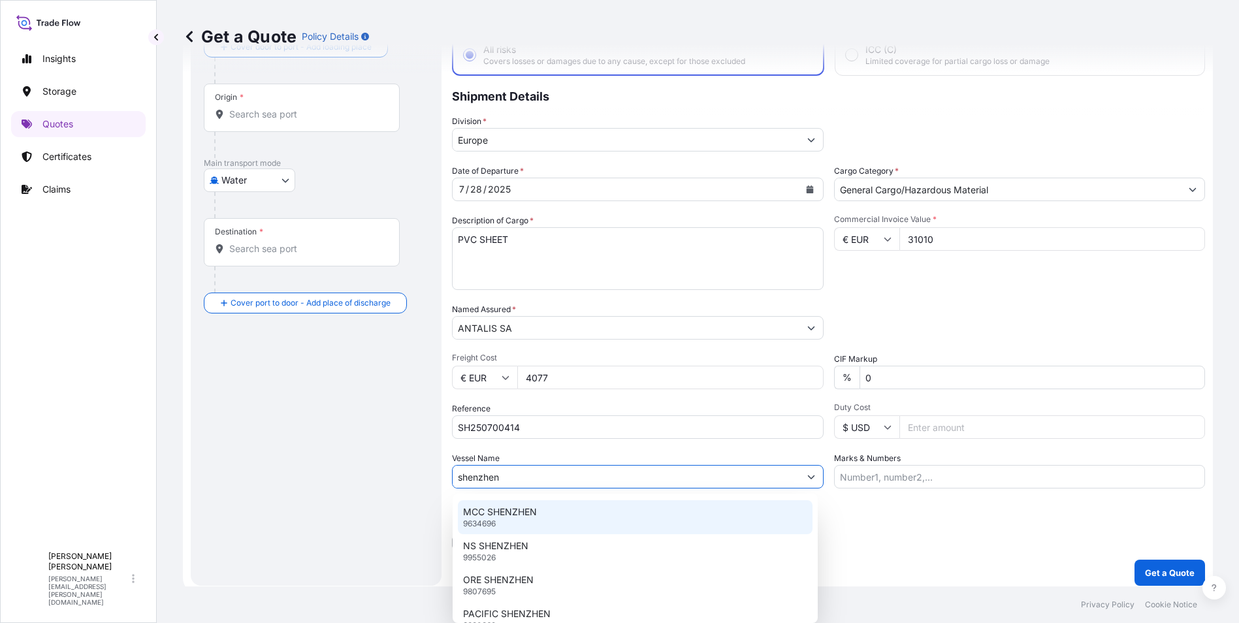
scroll to position [0, 0]
click at [922, 529] on div "Letter of Credit This shipment has a letter of credit Letter of credit * Letter…" at bounding box center [828, 532] width 753 height 35
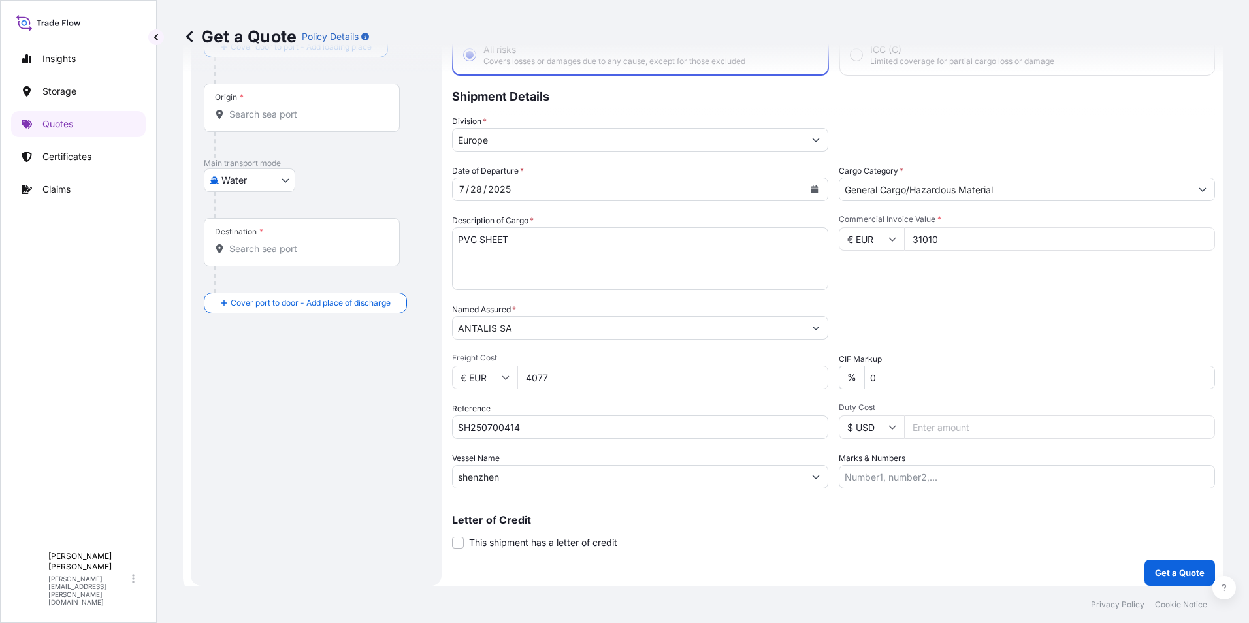
click at [482, 478] on input "shenzhen" at bounding box center [628, 477] width 351 height 24
paste input "SHENZHEN/"
click at [536, 481] on input "SHENZHEN" at bounding box center [628, 477] width 351 height 24
drag, startPoint x: 517, startPoint y: 477, endPoint x: 442, endPoint y: 472, distance: 74.7
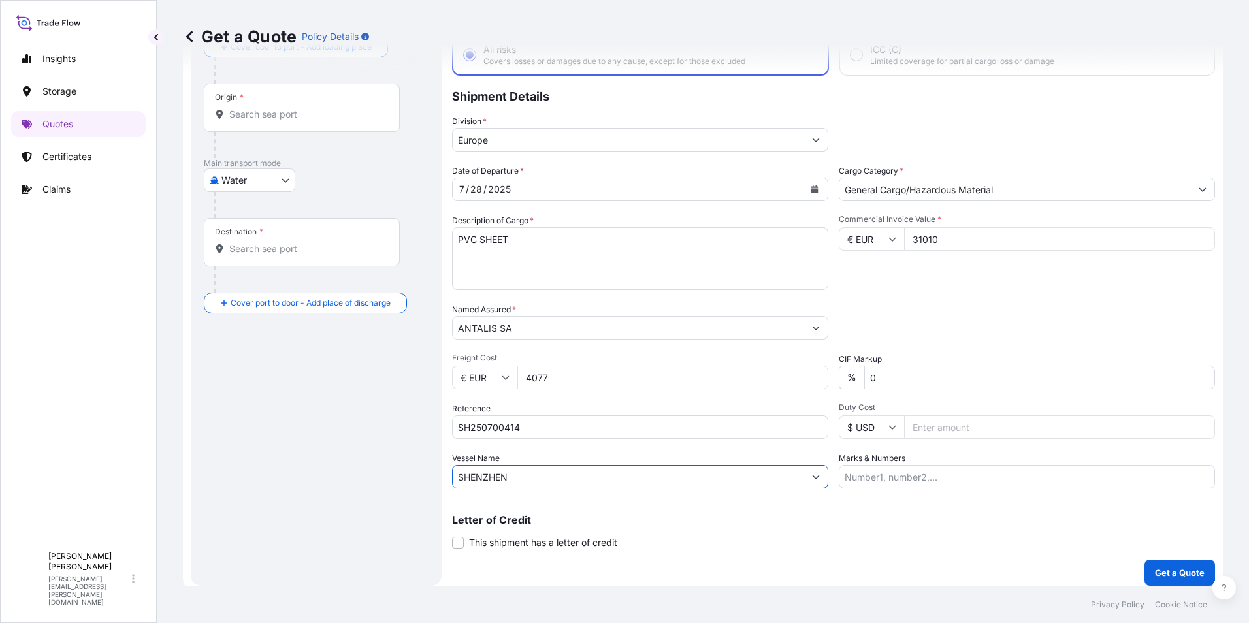
click at [440, 472] on form "Route Details Cover door to port - Add loading place Place of loading Road / In…" at bounding box center [703, 290] width 1040 height 607
paste input "9461491"
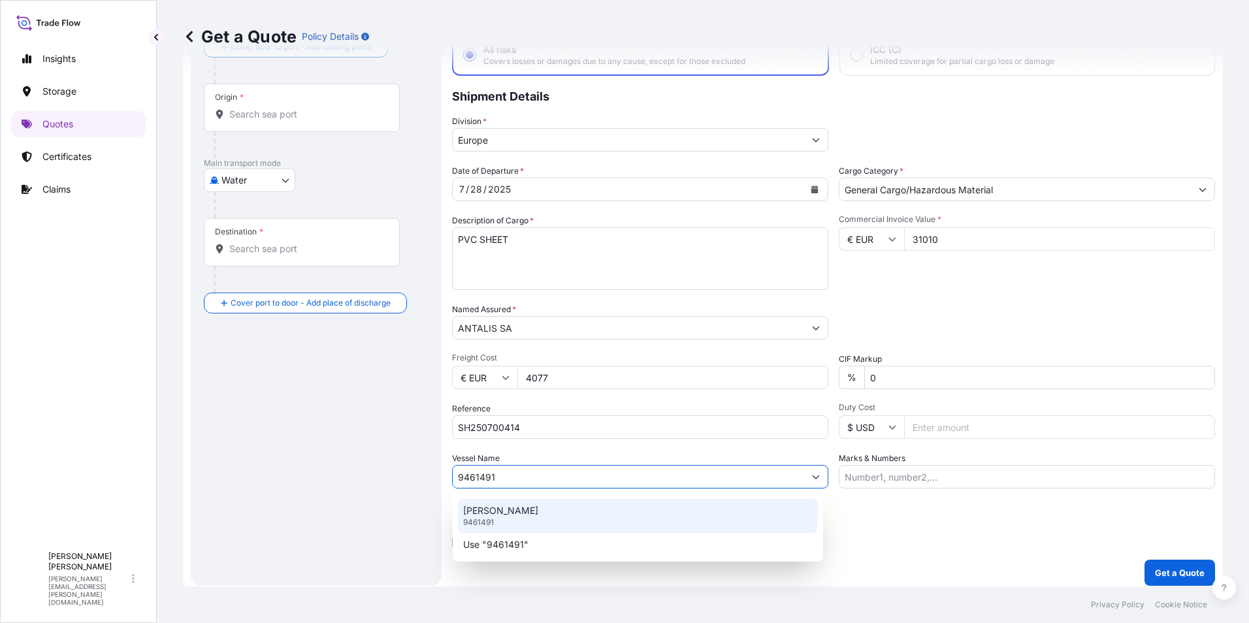
click at [504, 513] on p "ZIM SHENZHEN" at bounding box center [500, 510] width 75 height 13
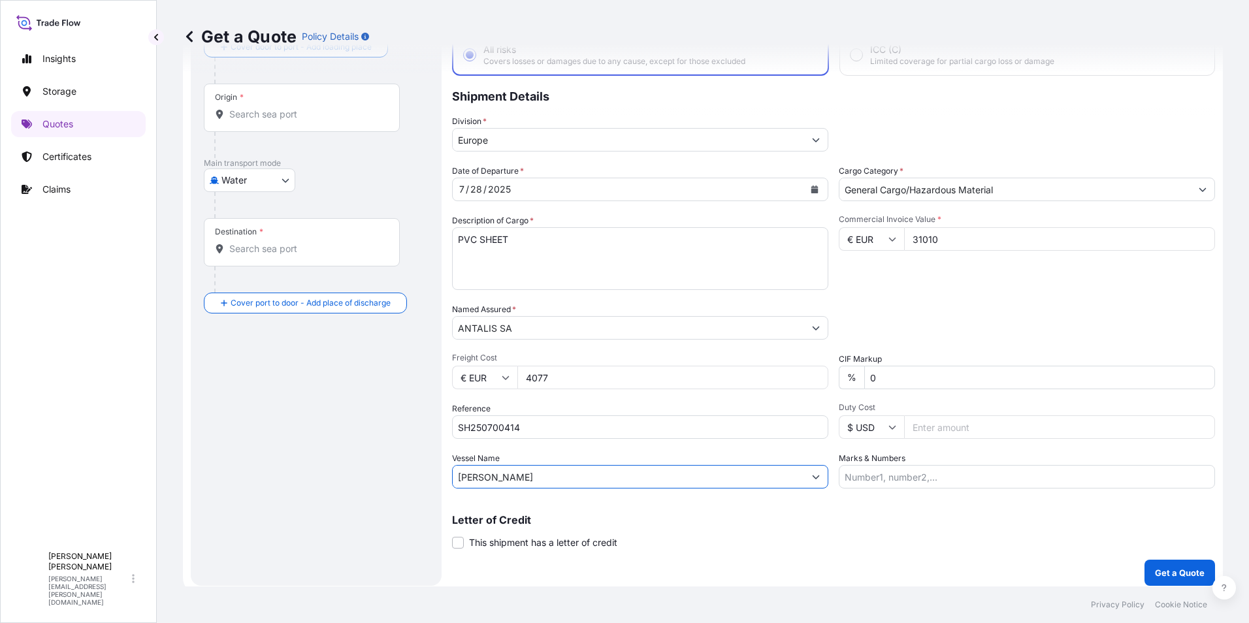
scroll to position [93, 0]
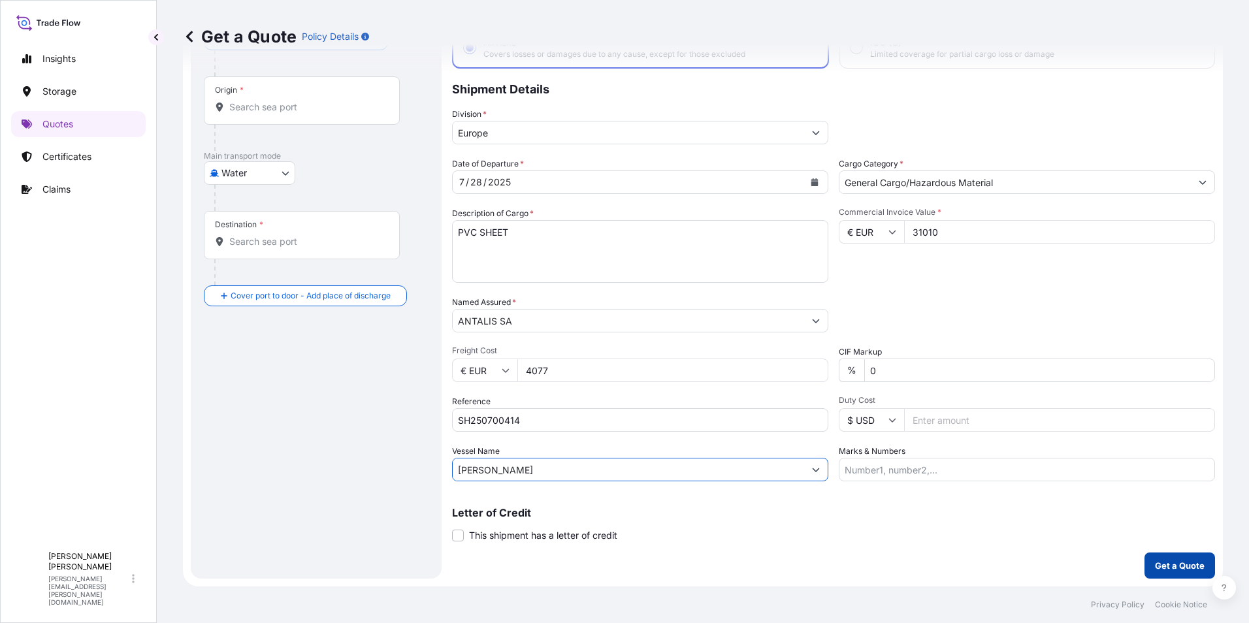
type input "ZIM SHENZHEN"
click at [1167, 561] on p "Get a Quote" at bounding box center [1180, 565] width 50 height 13
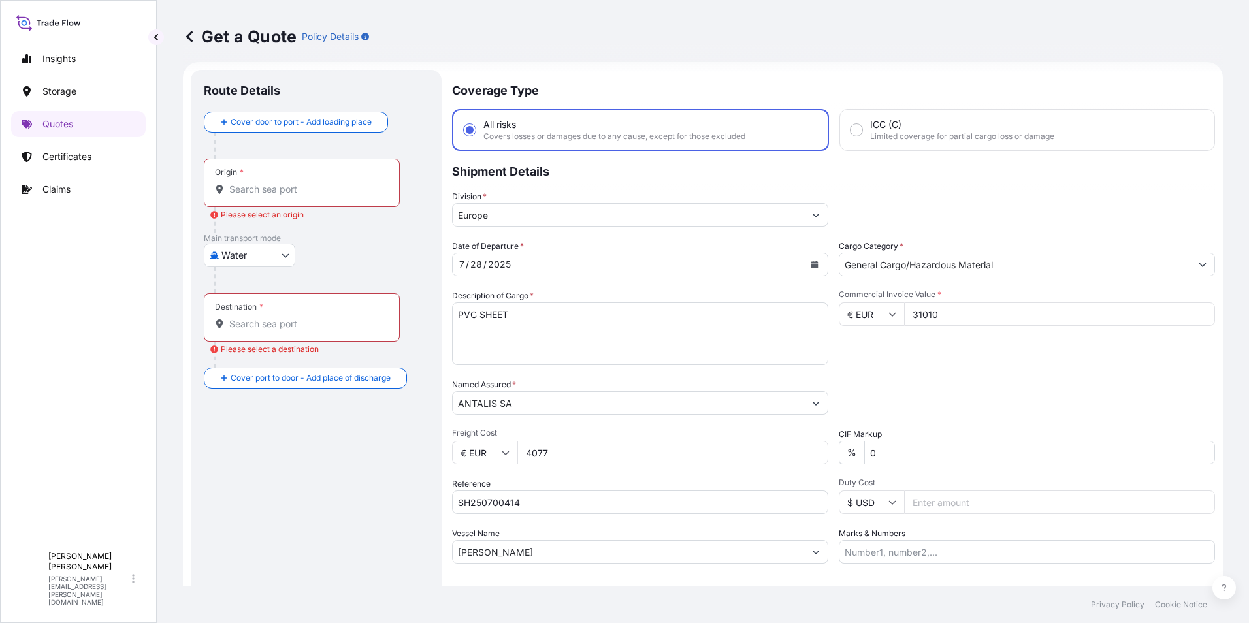
scroll to position [0, 0]
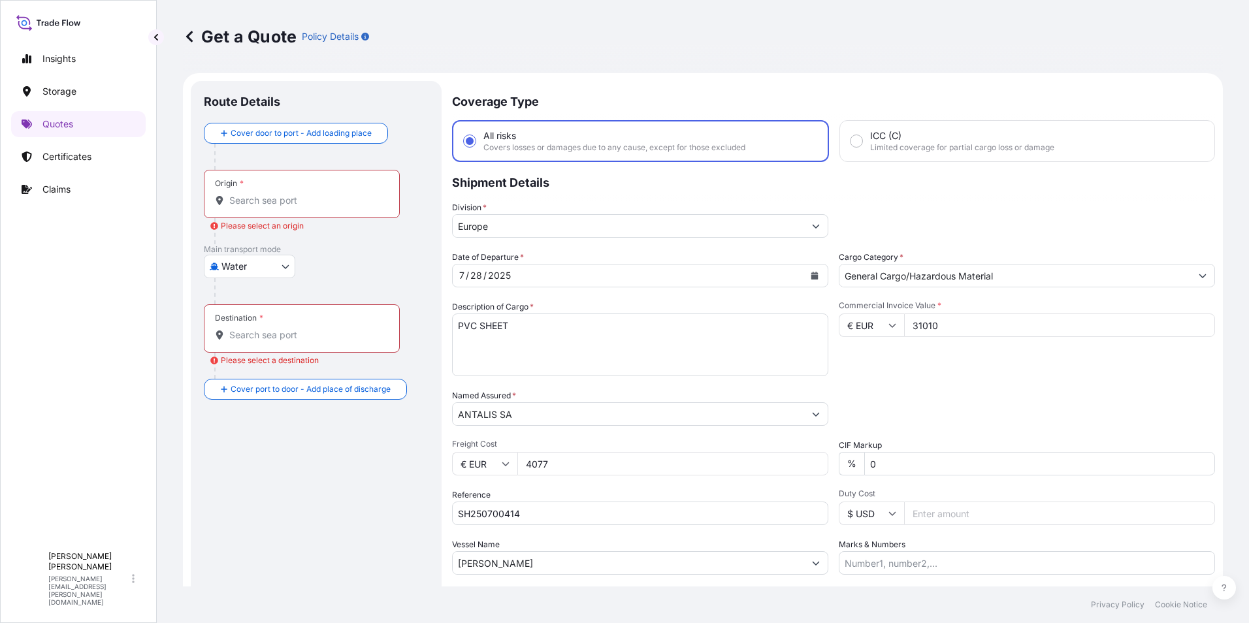
click at [281, 192] on div "Origin *" at bounding box center [302, 194] width 196 height 48
click at [281, 194] on input "Origin * Please select an origin" at bounding box center [306, 200] width 154 height 13
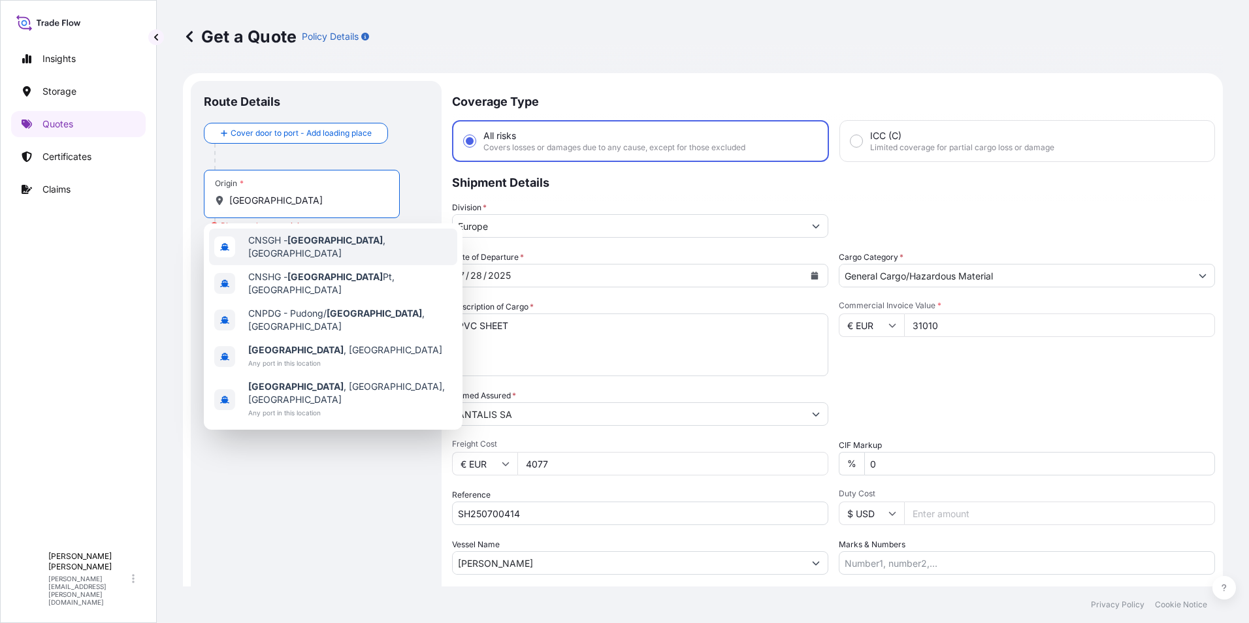
click at [270, 242] on span "CNSGH - Shanghai , China" at bounding box center [350, 247] width 204 height 26
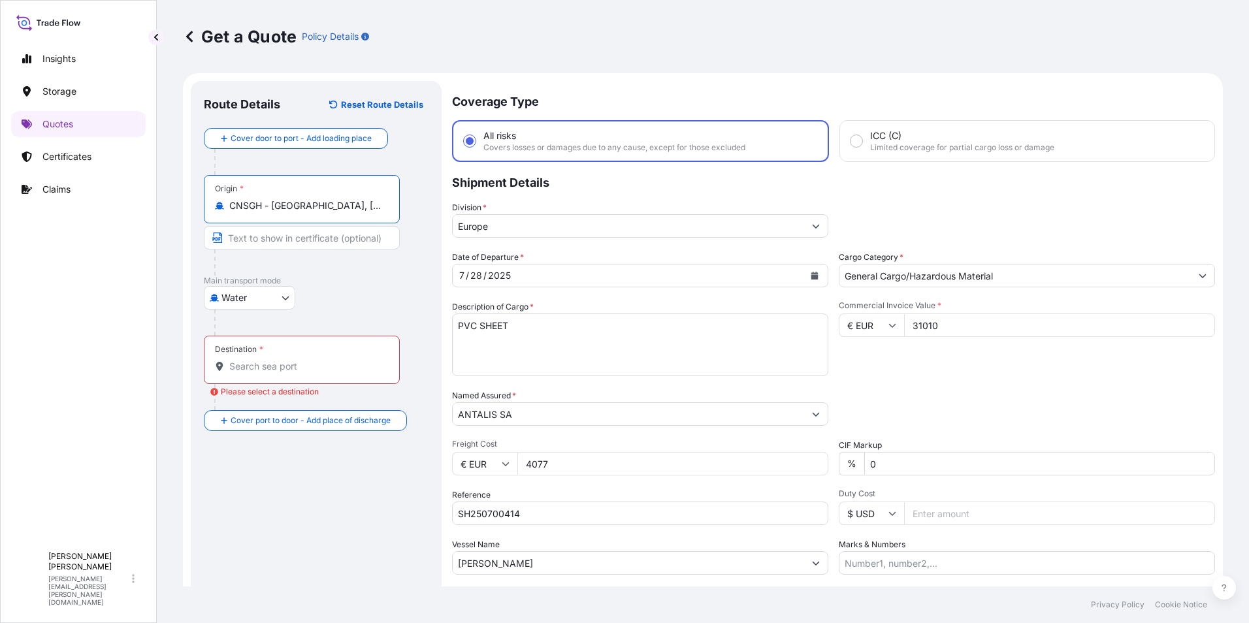
type input "CNSGH - Shanghai, China"
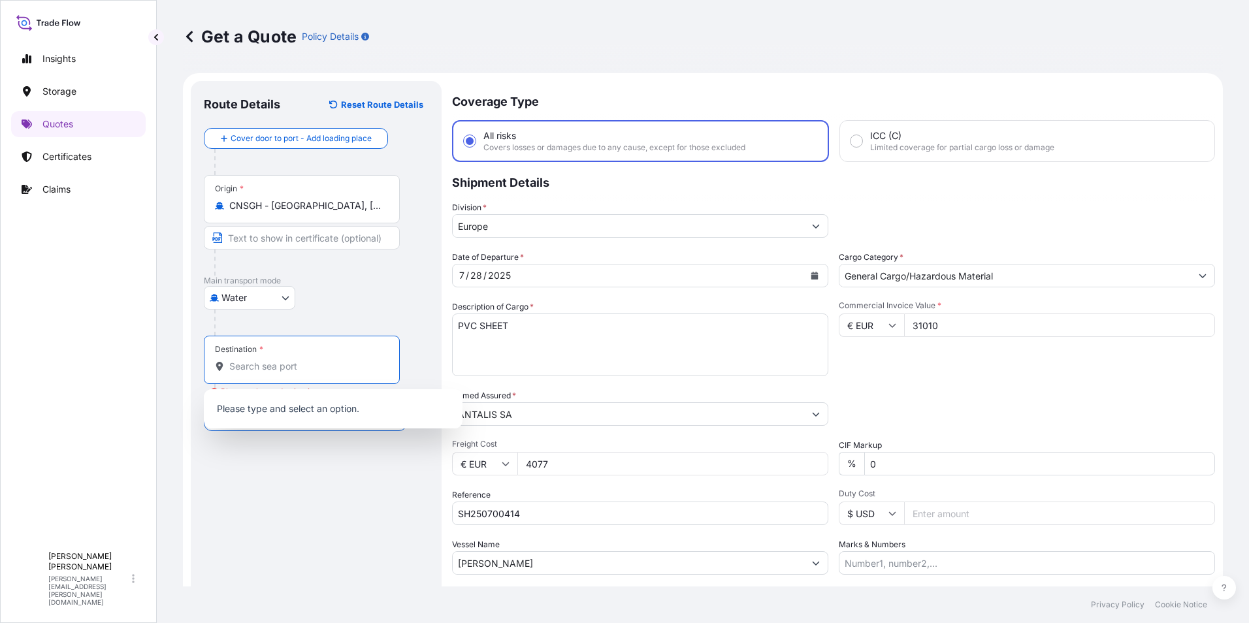
click at [255, 366] on input "Destination * Please select a destination" at bounding box center [306, 366] width 154 height 13
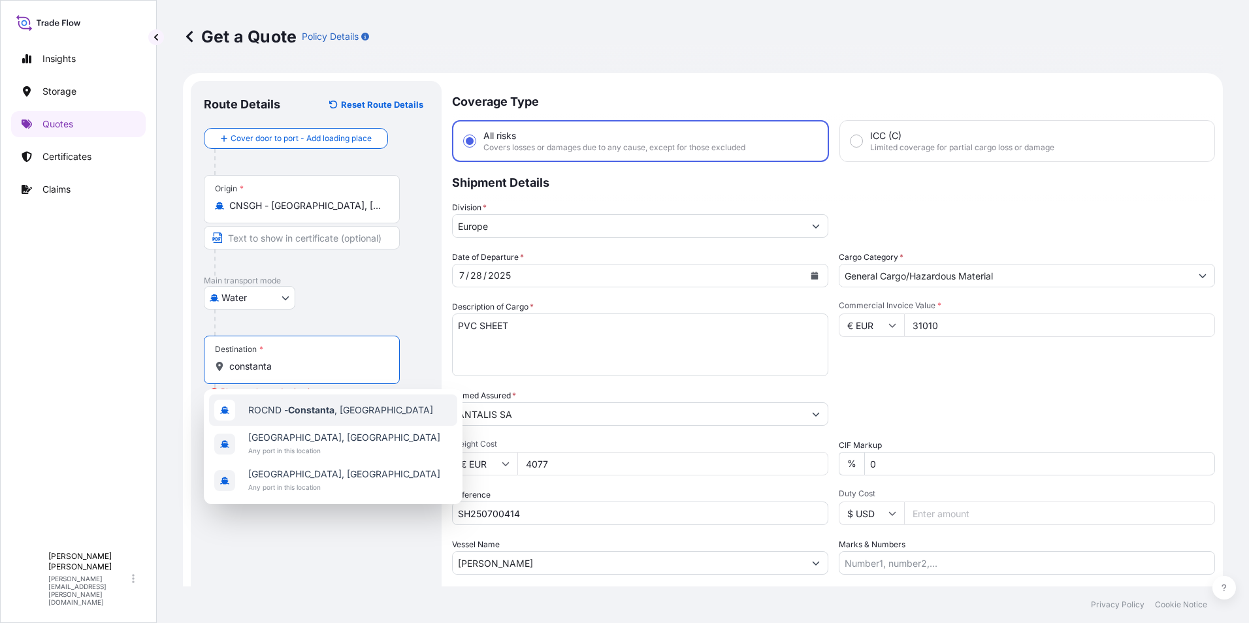
click at [270, 406] on span "ROCND - Constanta , Romania" at bounding box center [340, 410] width 185 height 13
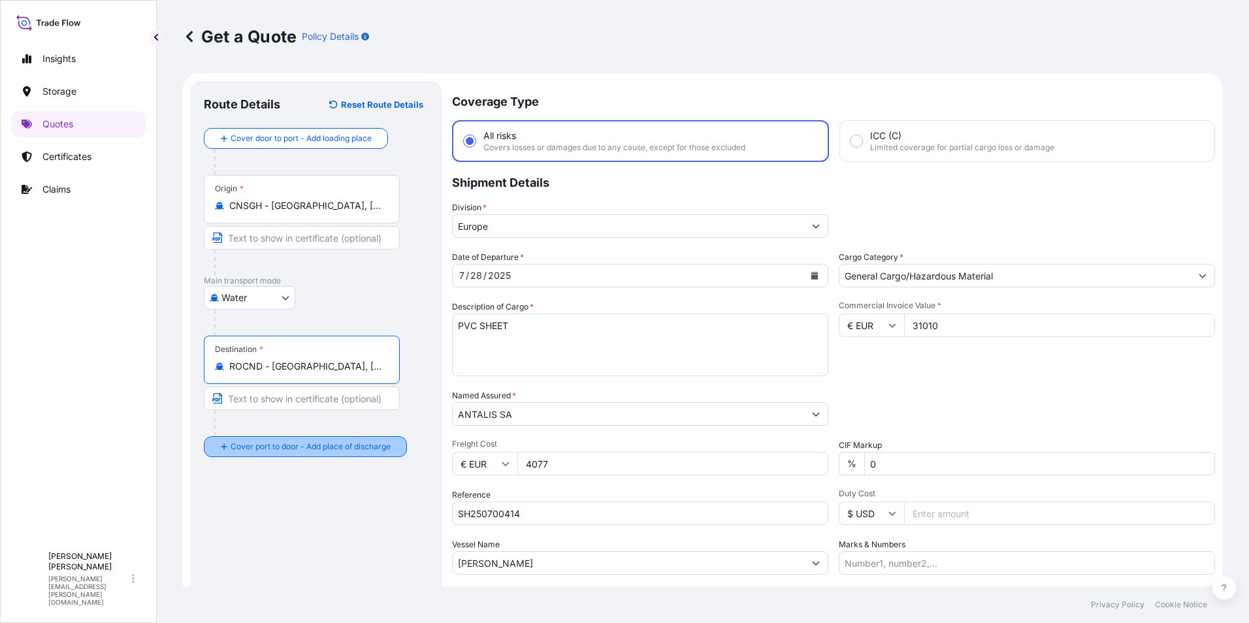
type input "ROCND - Constanta, Romania"
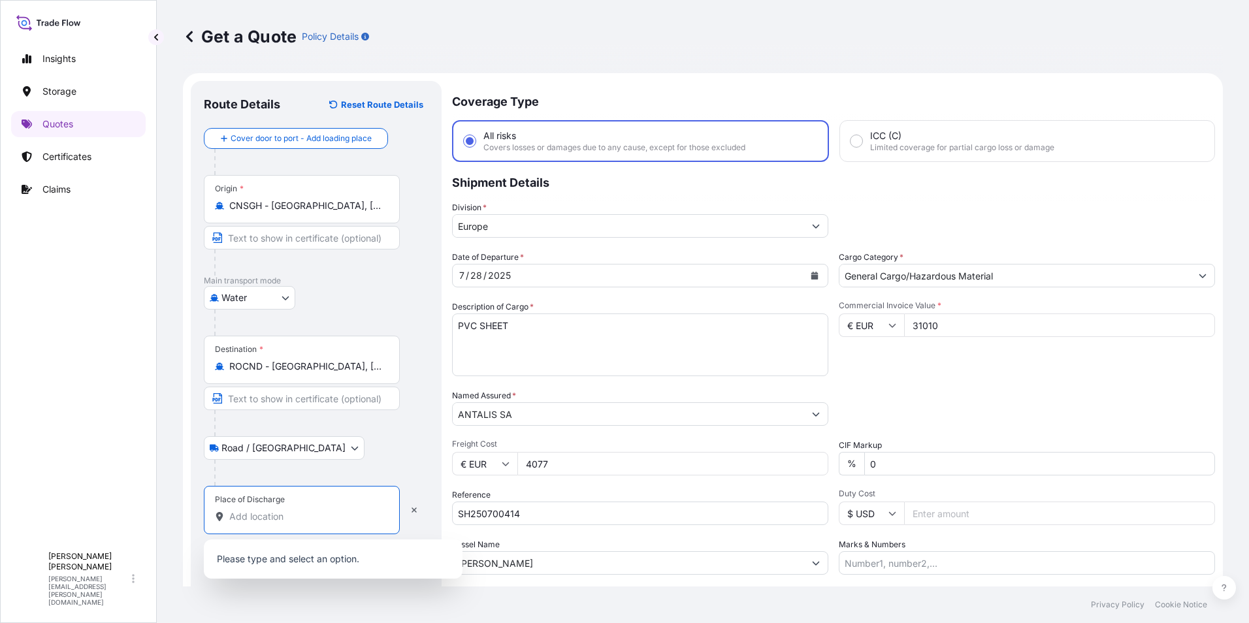
click at [285, 511] on input "Place of Discharge" at bounding box center [306, 516] width 154 height 13
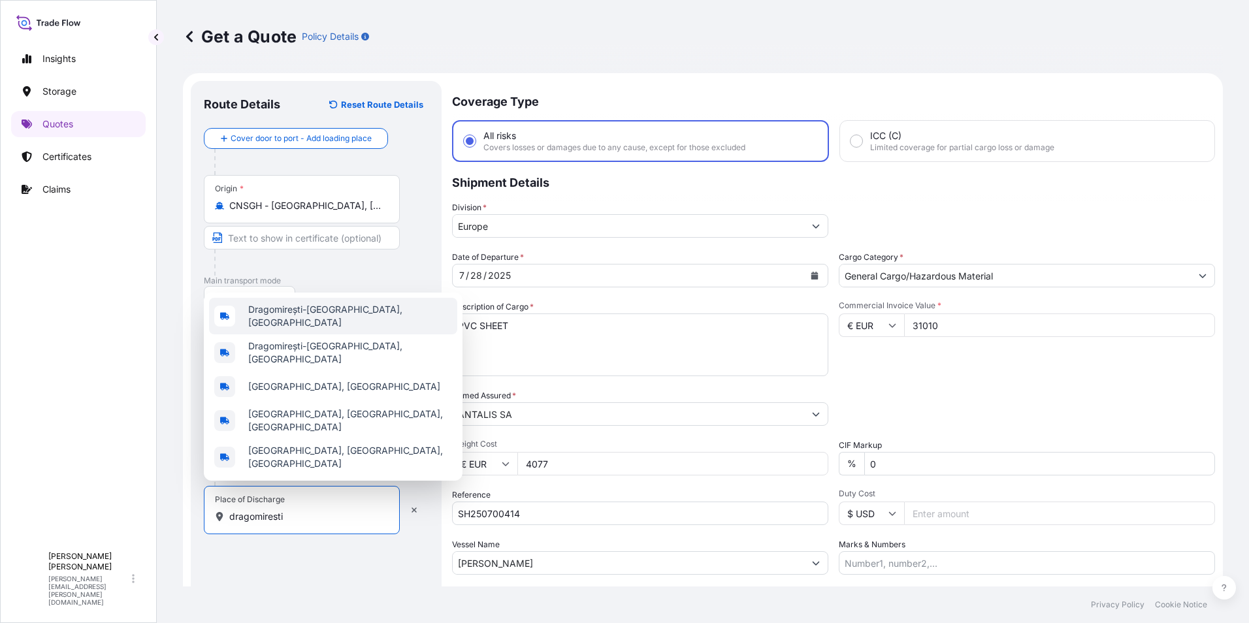
click at [307, 329] on span "Dragomirești-Deal, Romania" at bounding box center [350, 316] width 204 height 26
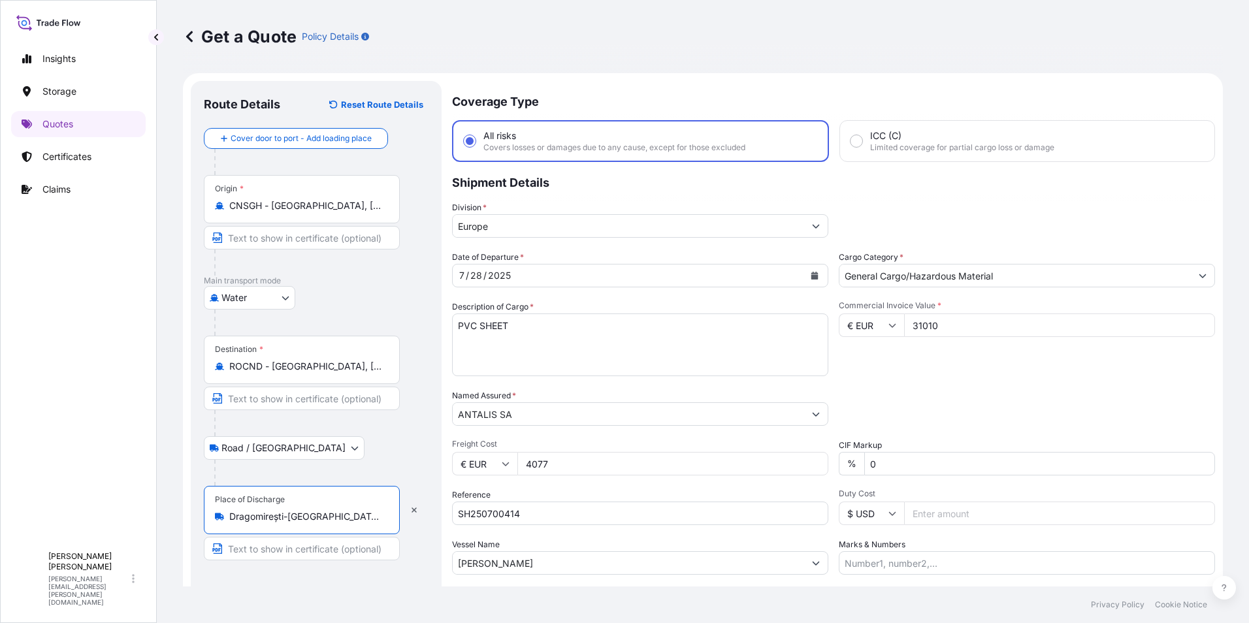
type input "Dragomirești-Deal, Romania"
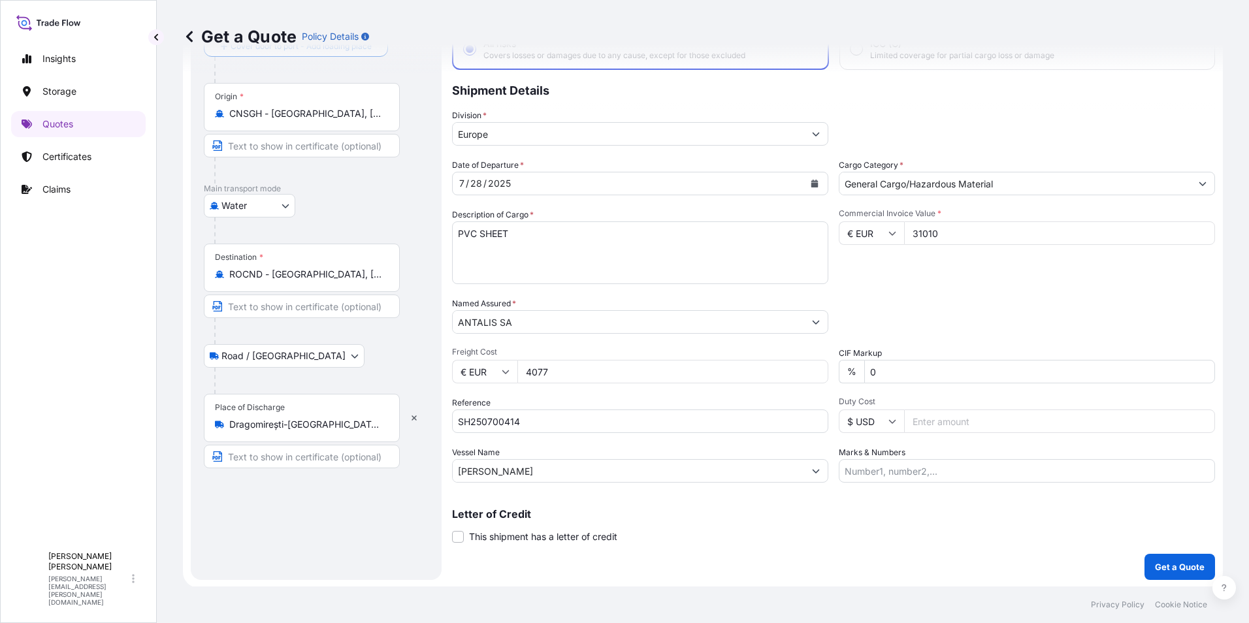
scroll to position [93, 0]
click at [1155, 562] on p "Get a Quote" at bounding box center [1180, 565] width 50 height 13
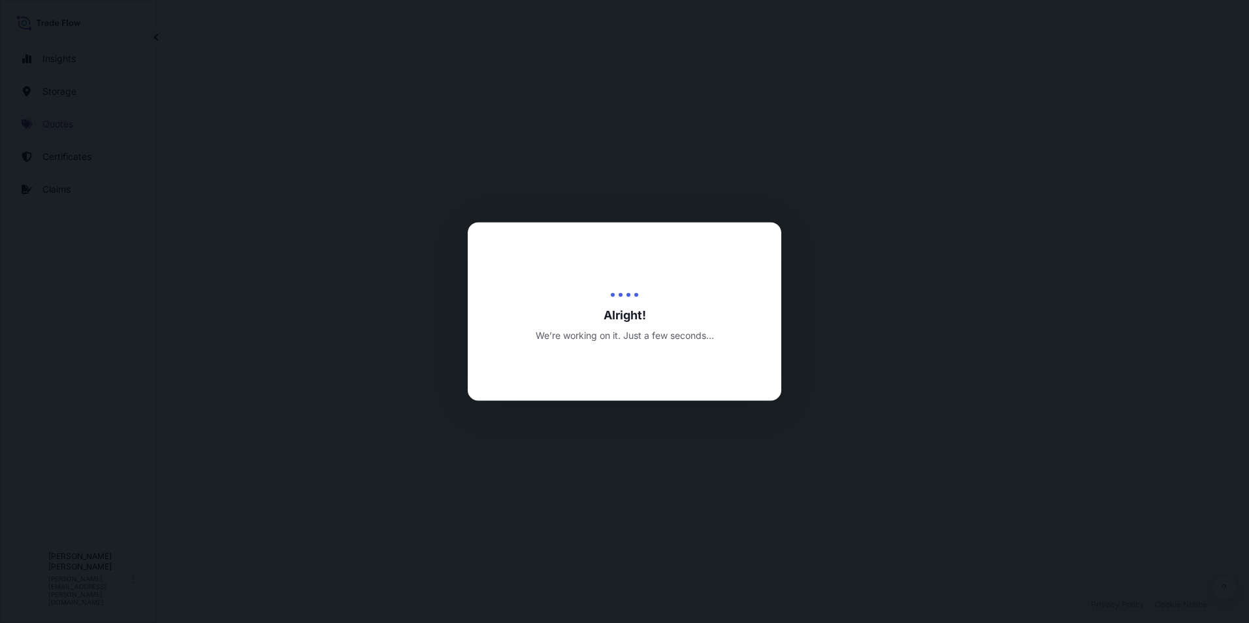
select select "Water"
select select "Road / Inland"
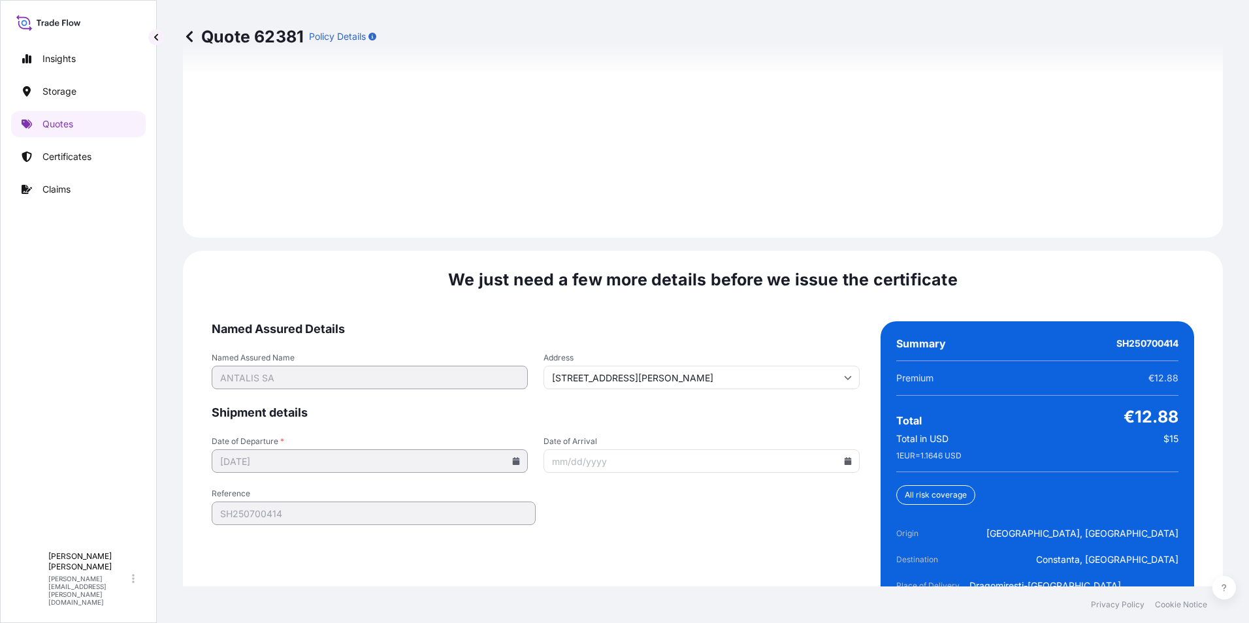
scroll to position [1933, 0]
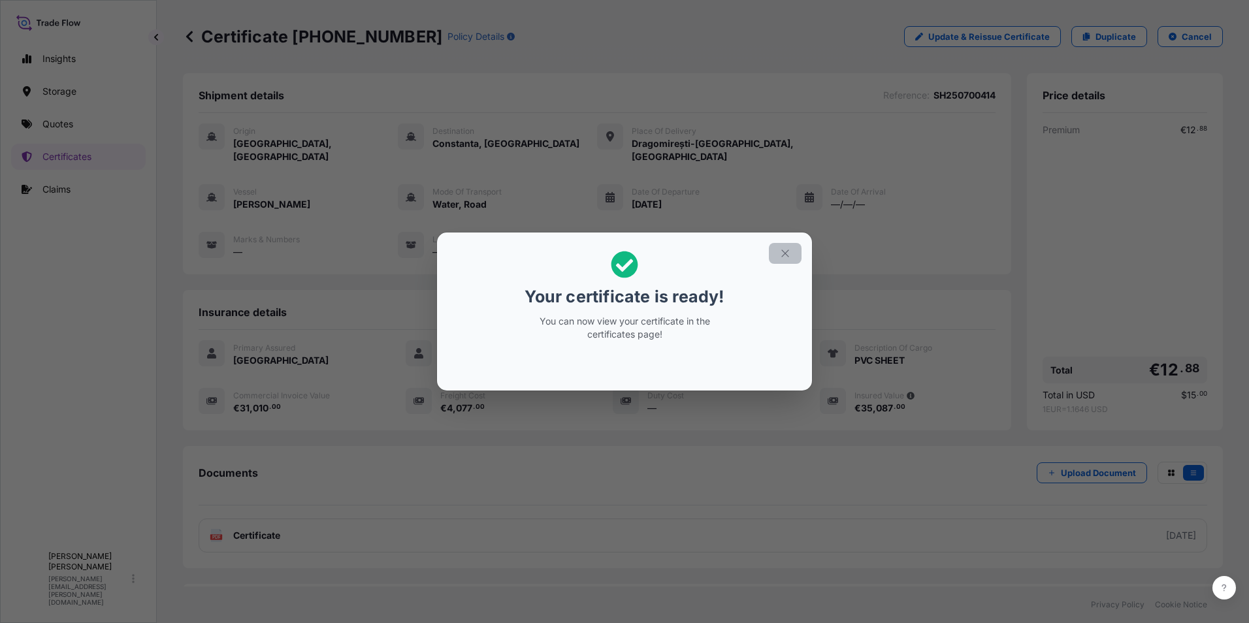
click at [786, 250] on icon "button" at bounding box center [785, 254] width 12 height 12
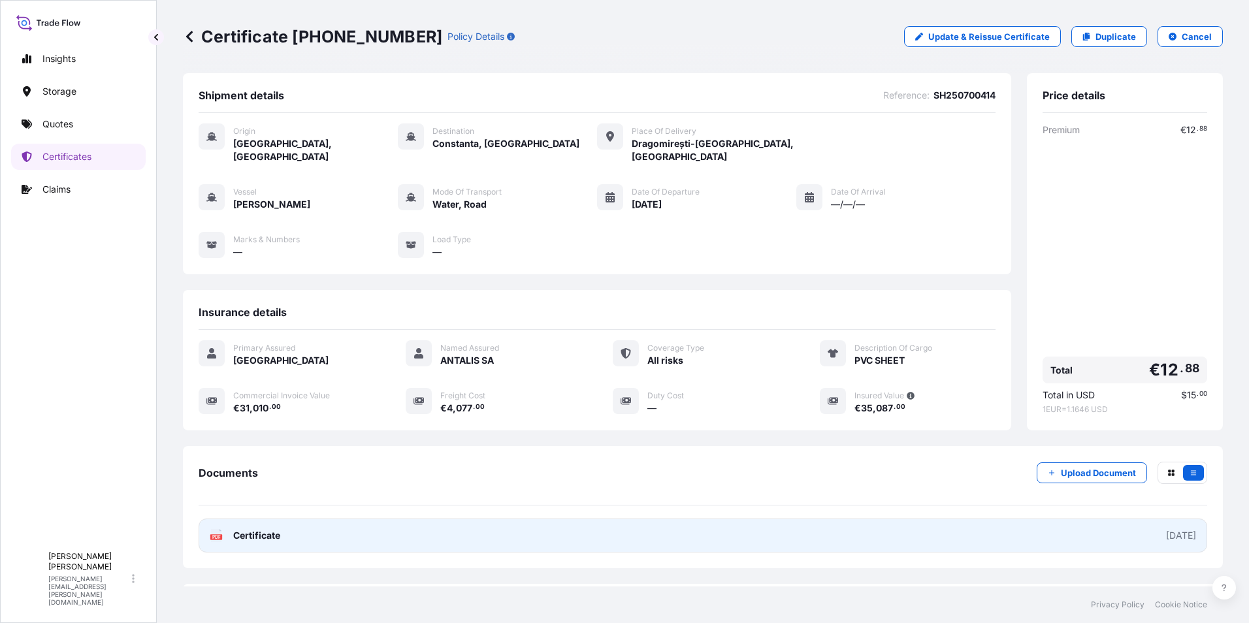
click at [230, 529] on div "PDF Certificate" at bounding box center [245, 535] width 71 height 13
